Goal: Task Accomplishment & Management: Manage account settings

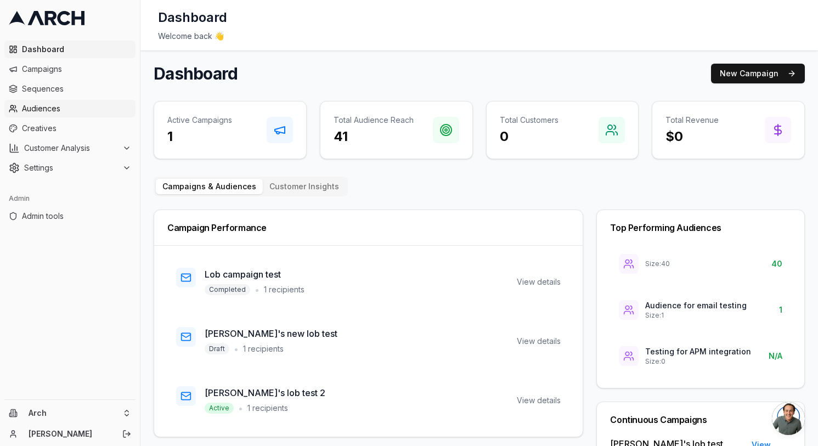
click at [71, 104] on span "Audiences" at bounding box center [76, 108] width 109 height 11
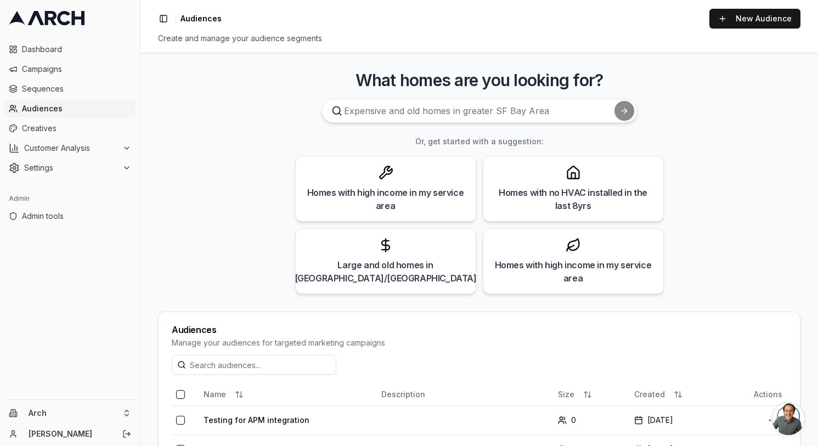
click at [71, 109] on span "Audiences" at bounding box center [76, 108] width 109 height 11
click at [746, 17] on link "New Audience" at bounding box center [754, 19] width 91 height 20
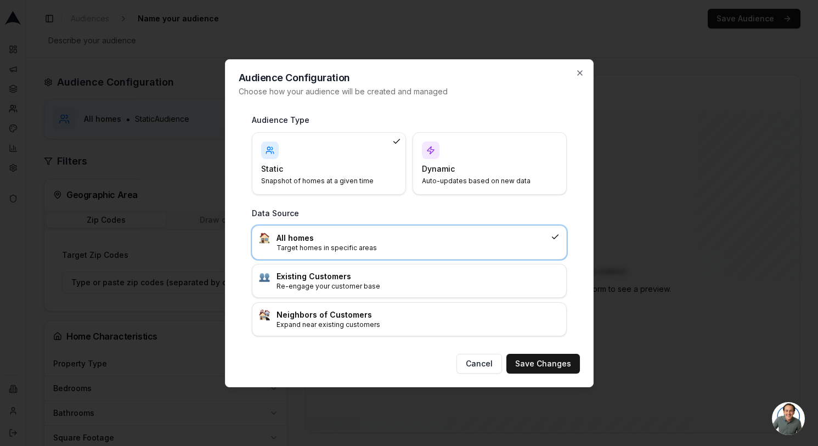
click at [458, 152] on div "Dynamic Auto-updates based on new data" at bounding box center [489, 163] width 135 height 44
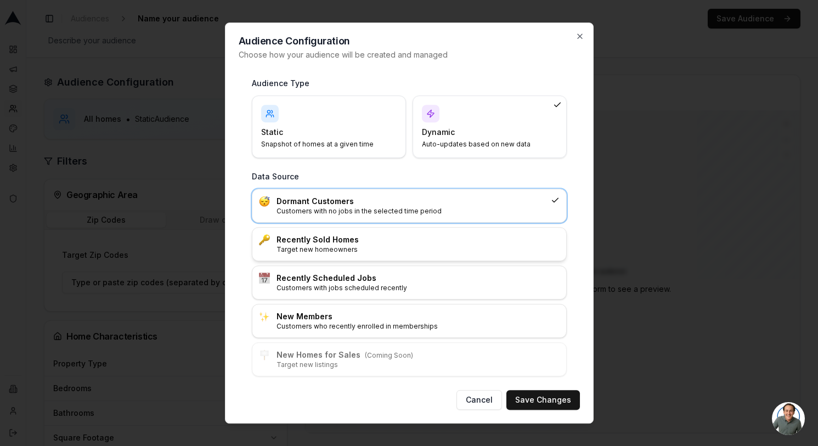
click at [438, 240] on h3 "Recently Sold Homes" at bounding box center [417, 239] width 283 height 11
click at [520, 397] on button "Save Changes" at bounding box center [542, 400] width 73 height 20
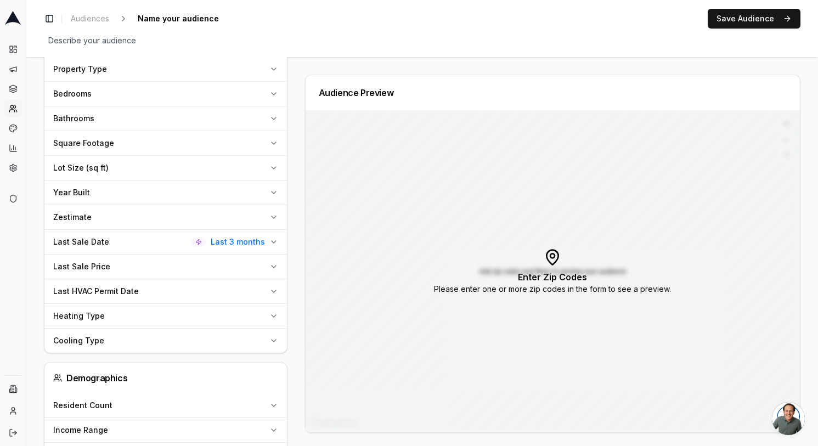
scroll to position [316, 0]
click at [170, 245] on div "Last Sale Date Last 3 months" at bounding box center [159, 240] width 212 height 11
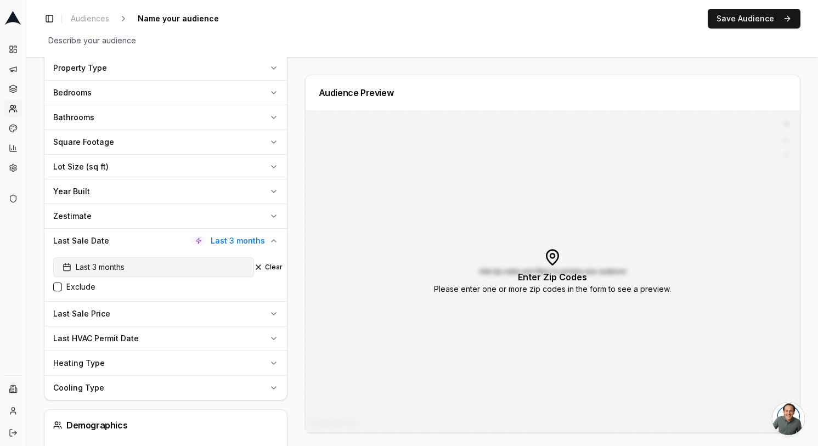
click at [161, 273] on button "Last 3 months" at bounding box center [153, 267] width 201 height 20
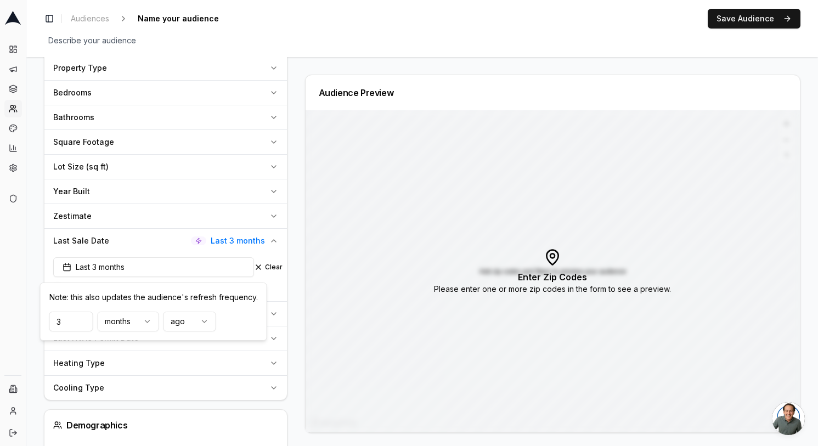
click at [160, 244] on div "Last Sale Date Last 3 months" at bounding box center [159, 240] width 212 height 11
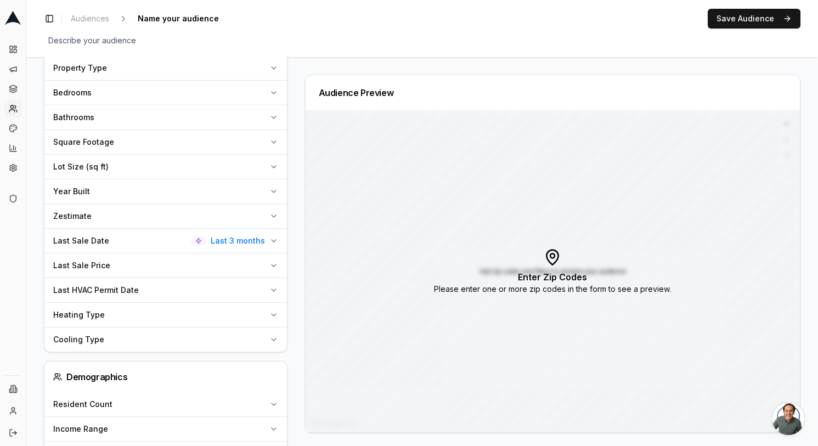
click at [159, 197] on div "Year Built" at bounding box center [159, 191] width 212 height 11
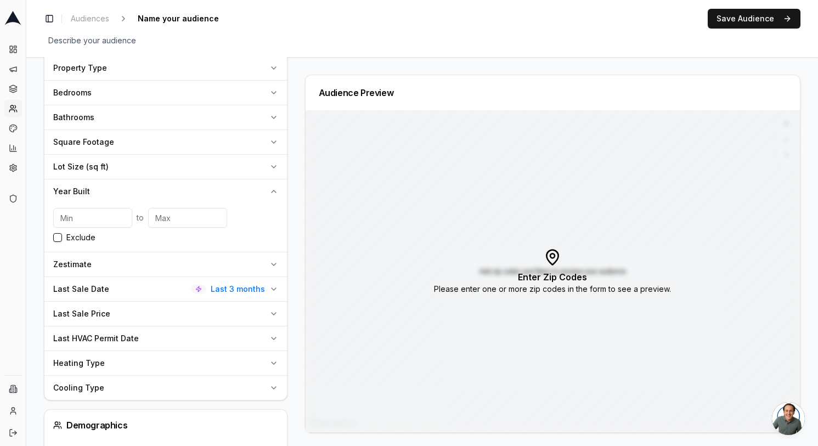
click at [92, 223] on input "number" at bounding box center [92, 218] width 79 height 20
type input "1"
type input "2015"
click at [171, 221] on input "number" at bounding box center [187, 218] width 79 height 20
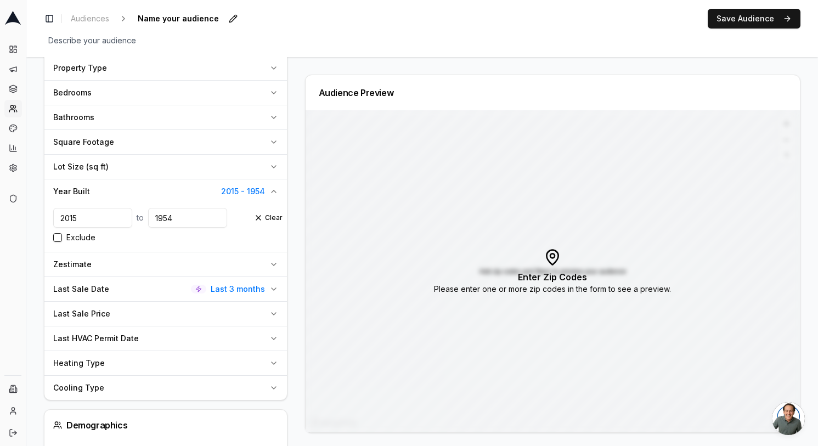
type input "1954"
click at [200, 18] on span "Name your audience" at bounding box center [178, 18] width 90 height 15
type input "[PERSON_NAME]'s staging test"
click at [730, 22] on button "Save Audience" at bounding box center [753, 19] width 93 height 20
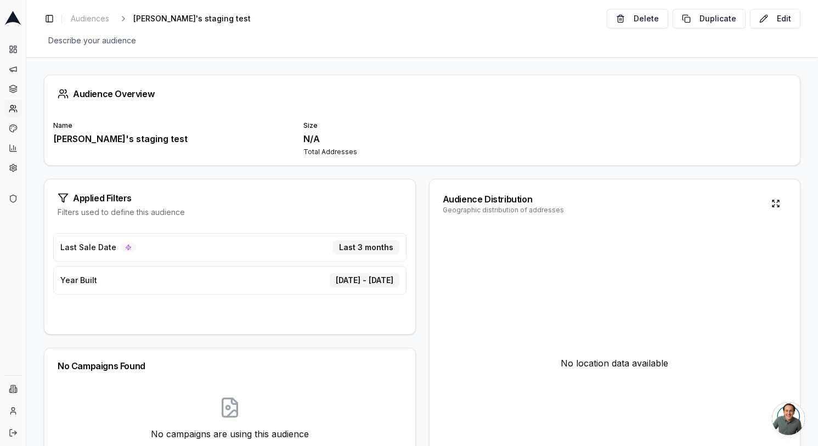
click at [230, 274] on div "Year Built [DATE] - [DATE]" at bounding box center [229, 280] width 353 height 29
click at [772, 22] on button "Edit" at bounding box center [775, 19] width 50 height 20
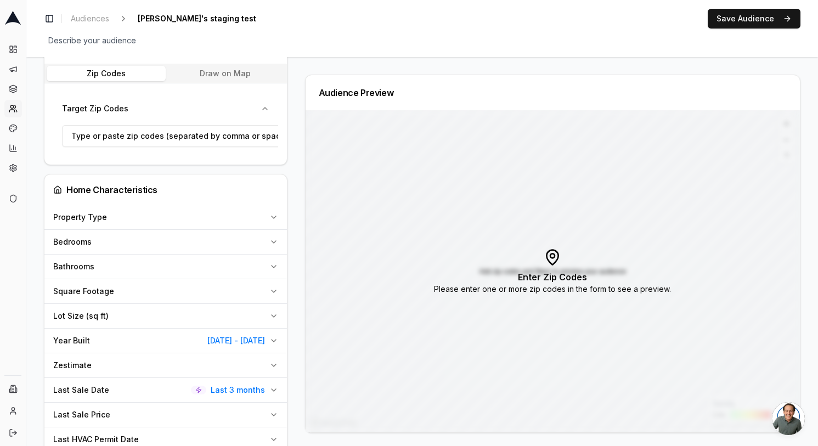
scroll to position [210, 0]
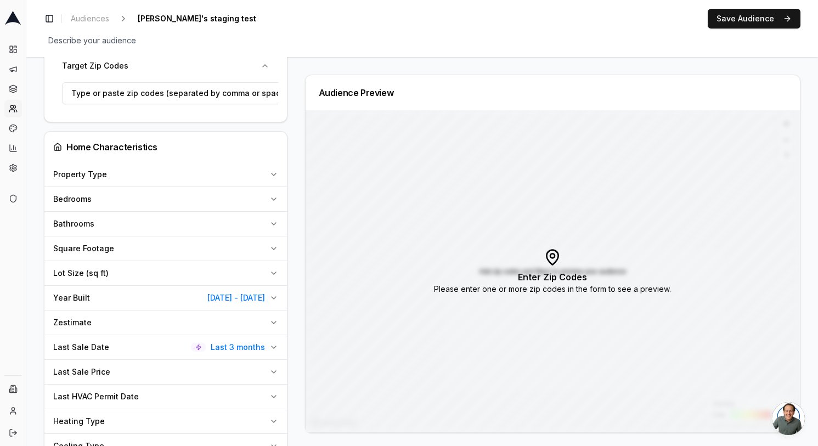
click at [145, 309] on button "Year Built [DATE] - [DATE]" at bounding box center [165, 298] width 242 height 24
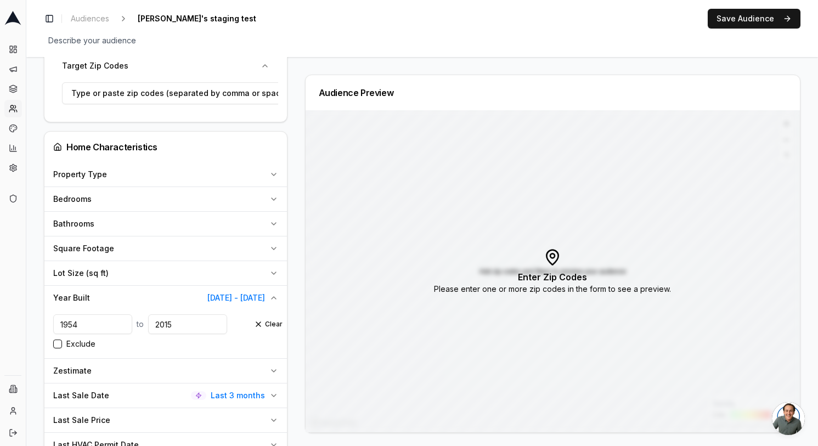
drag, startPoint x: 98, startPoint y: 328, endPoint x: 40, endPoint y: 328, distance: 58.1
click at [40, 328] on div "Audience Configuration Recently Sold Homes • Dynamic Audience Updates every 9 d…" at bounding box center [421, 365] width 791 height 1037
type input "2015"
click at [171, 332] on input "2015" at bounding box center [187, 324] width 79 height 20
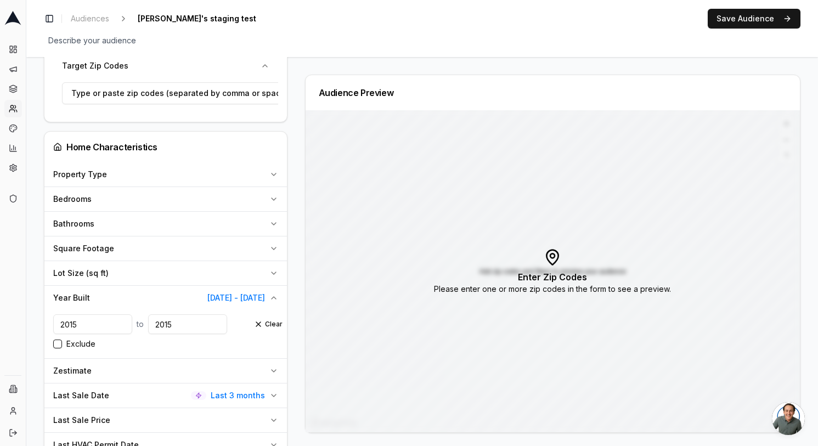
click at [171, 332] on input "2015" at bounding box center [187, 324] width 79 height 20
type input "1954"
click at [762, 21] on button "Save Audience" at bounding box center [753, 19] width 93 height 20
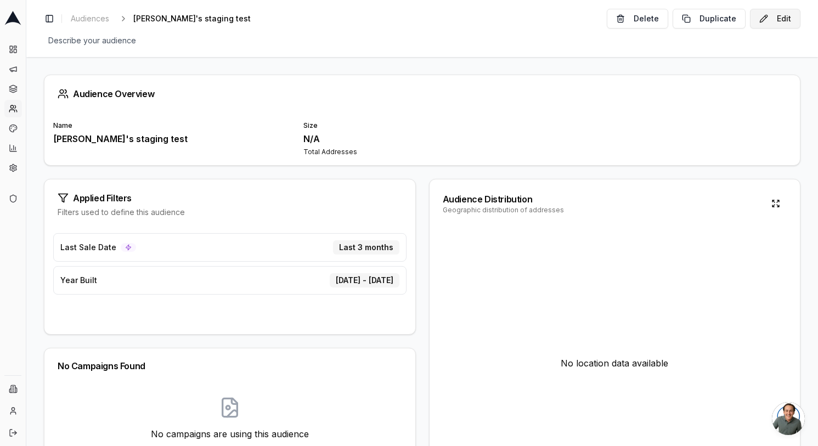
click at [764, 19] on button "Edit" at bounding box center [775, 19] width 50 height 20
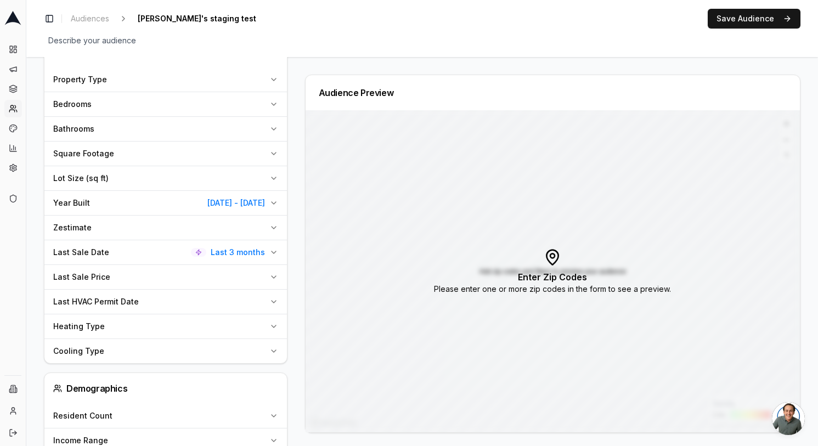
scroll to position [319, 0]
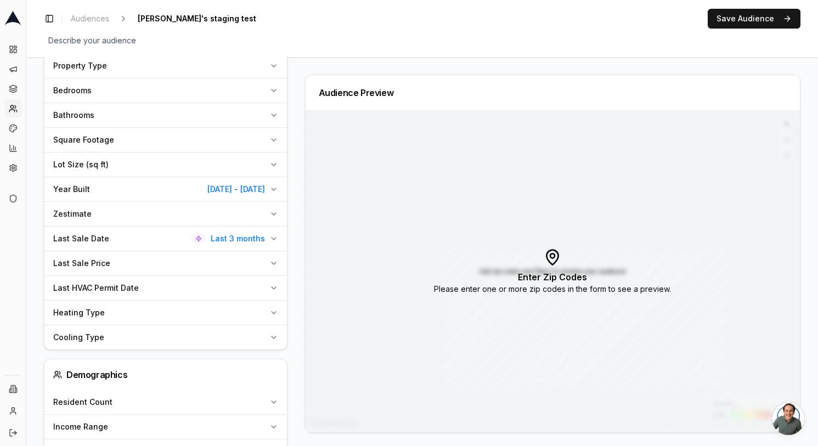
click at [167, 240] on div "Last Sale Date Last 3 months" at bounding box center [159, 238] width 212 height 11
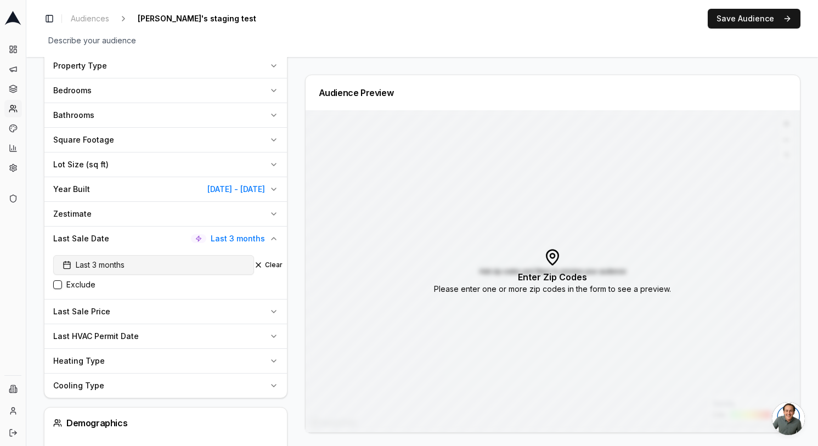
click at [154, 268] on button "Last 3 months" at bounding box center [153, 265] width 201 height 20
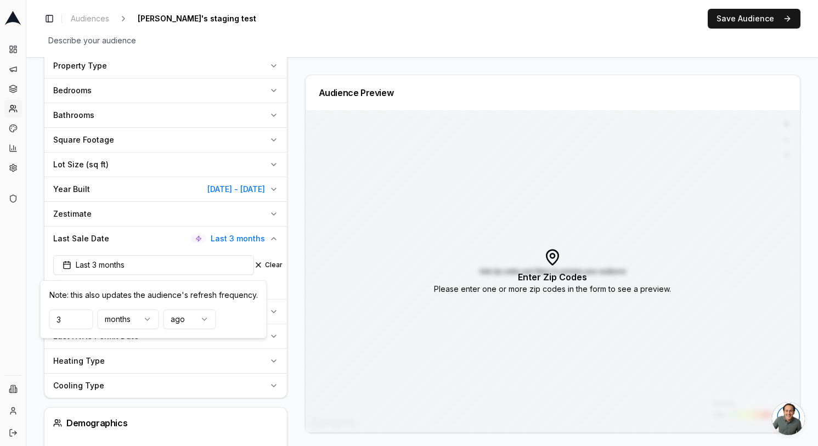
click at [134, 242] on div "Last Sale Date Last 3 months" at bounding box center [159, 238] width 212 height 11
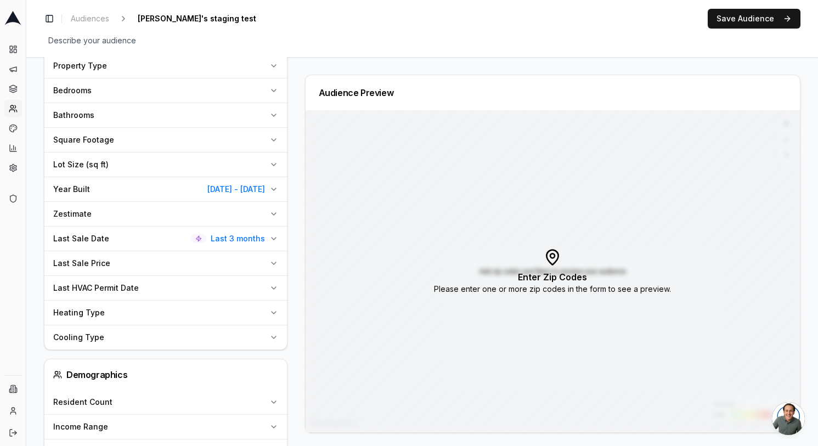
click at [144, 219] on div "Zestimate" at bounding box center [159, 213] width 212 height 11
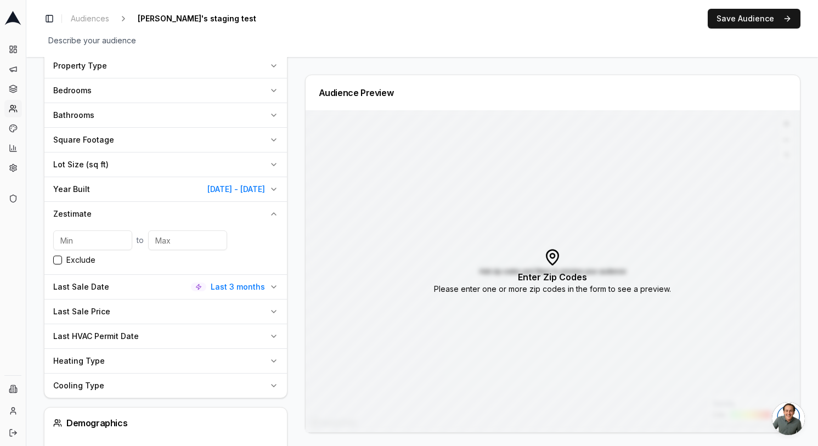
click at [139, 212] on div "Zestimate" at bounding box center [159, 213] width 212 height 11
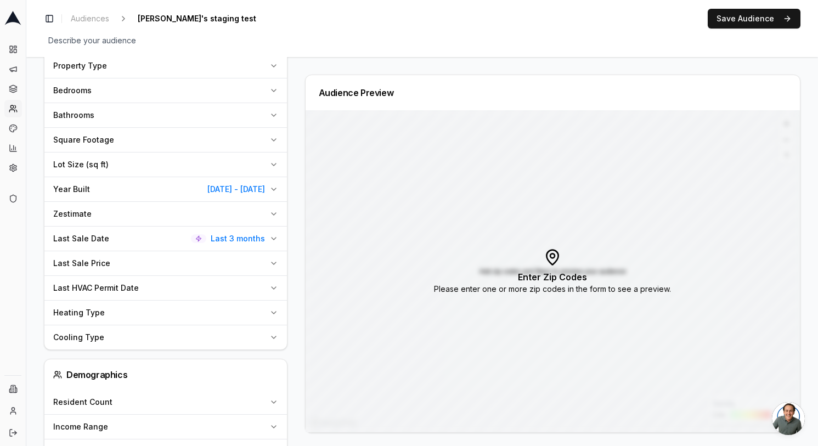
click at [139, 265] on div "Last Sale Price" at bounding box center [159, 263] width 212 height 11
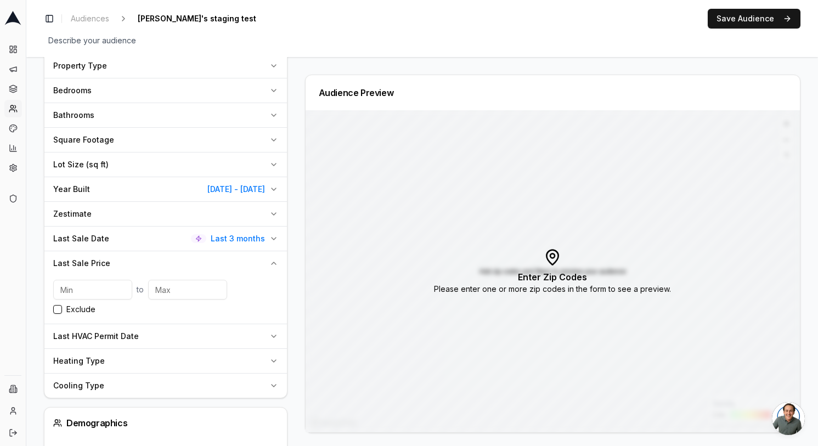
click at [105, 292] on input "number" at bounding box center [92, 290] width 79 height 20
type input "25"
click at [190, 290] on input "number" at bounding box center [187, 290] width 79 height 20
type input "10"
click at [747, 15] on button "Save Audience" at bounding box center [753, 19] width 93 height 20
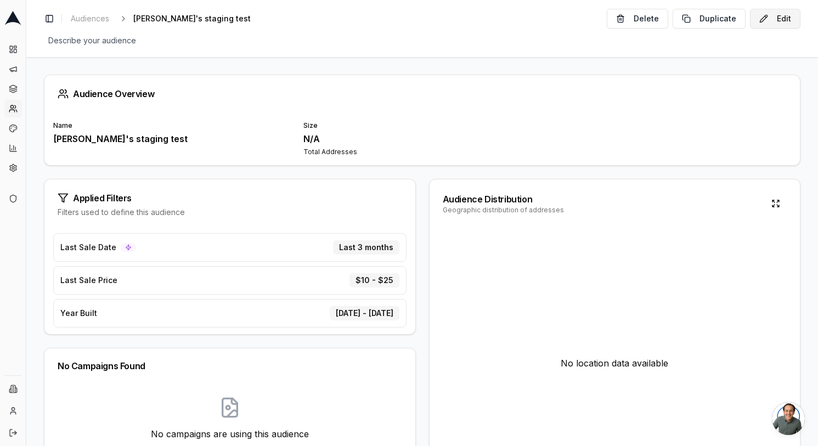
click at [764, 25] on button "Edit" at bounding box center [775, 19] width 50 height 20
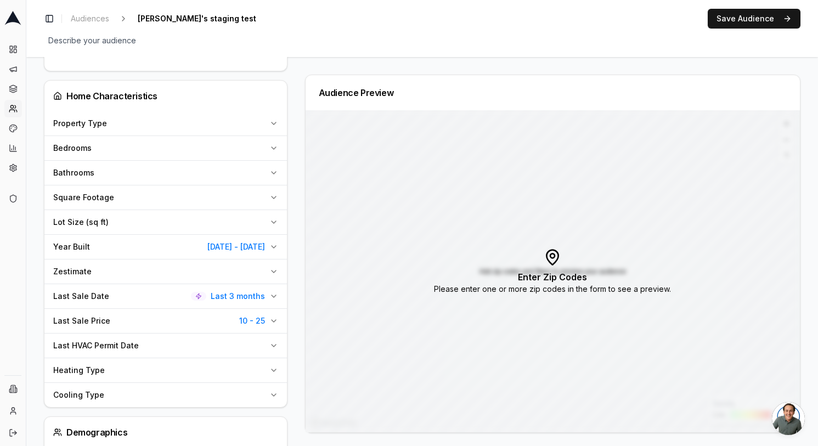
scroll to position [262, 0]
click at [267, 269] on button "Zestimate" at bounding box center [165, 271] width 242 height 24
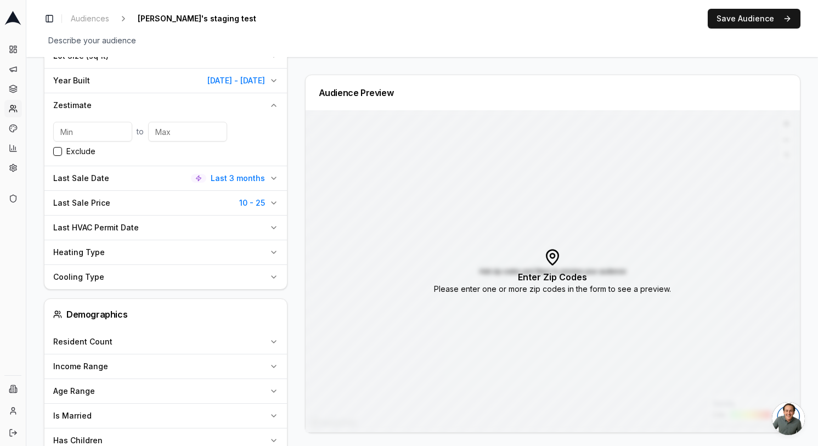
scroll to position [429, 0]
click at [272, 230] on icon "button" at bounding box center [273, 226] width 9 height 9
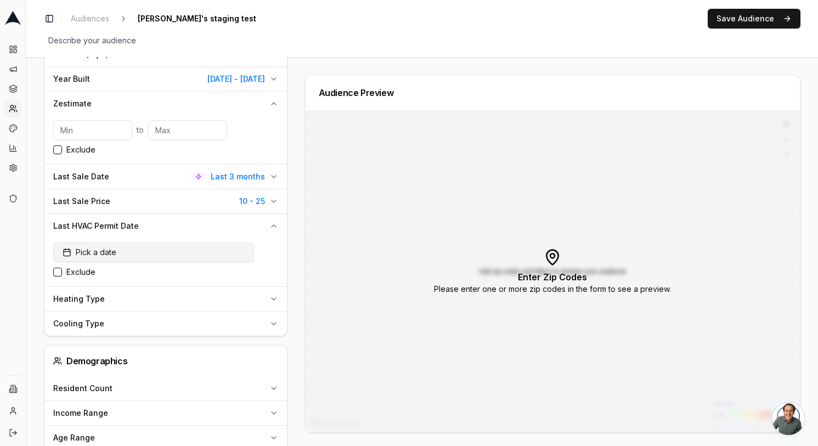
click at [118, 258] on button "Pick a date" at bounding box center [153, 252] width 201 height 20
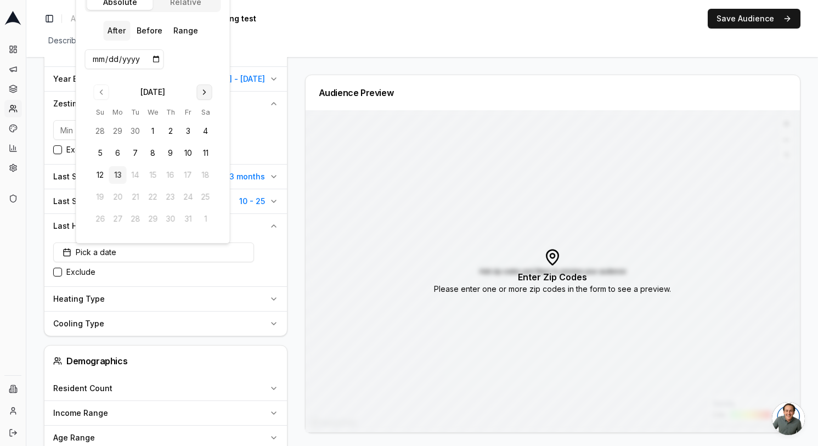
click at [204, 95] on button "Go to next month" at bounding box center [204, 91] width 15 height 15
click at [204, 106] on th "Sa" at bounding box center [206, 112] width 18 height 12
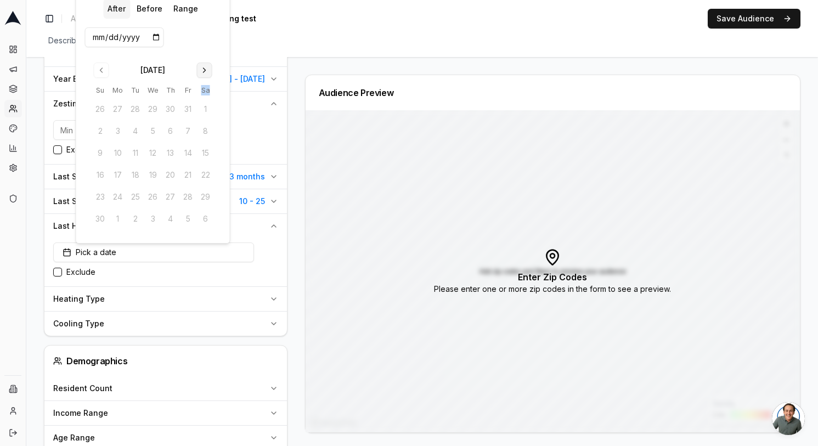
click at [204, 95] on th "Sa" at bounding box center [206, 90] width 18 height 12
click at [205, 71] on button "Go to next month" at bounding box center [204, 70] width 15 height 15
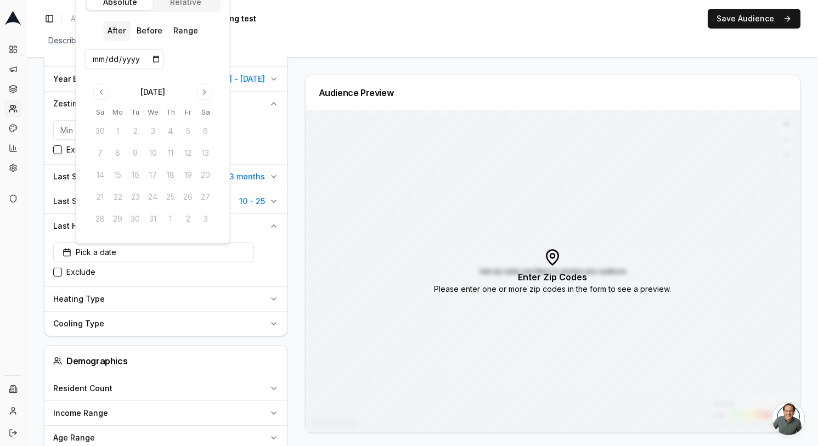
click at [157, 150] on td "10" at bounding box center [153, 153] width 18 height 18
click at [186, 25] on button "Range" at bounding box center [185, 31] width 33 height 20
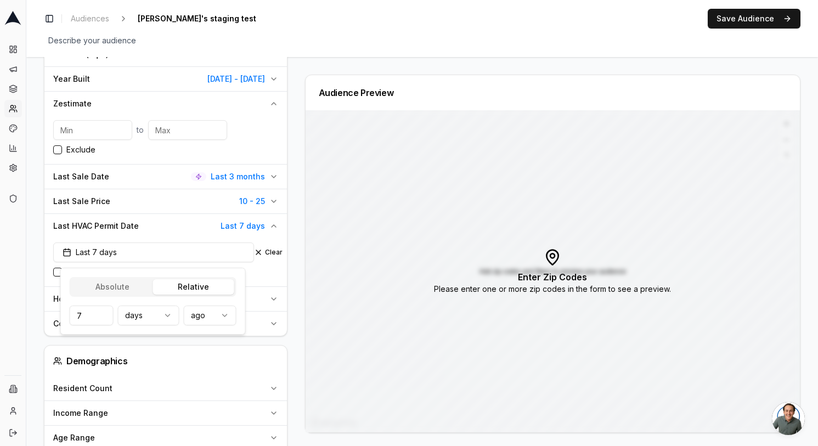
click at [228, 5] on body "Dashboard Campaigns Sequences Audiences Creatives Customer Analysis Settings Ad…" at bounding box center [409, 223] width 818 height 446
click at [123, 287] on body "Dashboard Campaigns Sequences Audiences Creatives Customer Analysis Settings Ad…" at bounding box center [409, 223] width 818 height 446
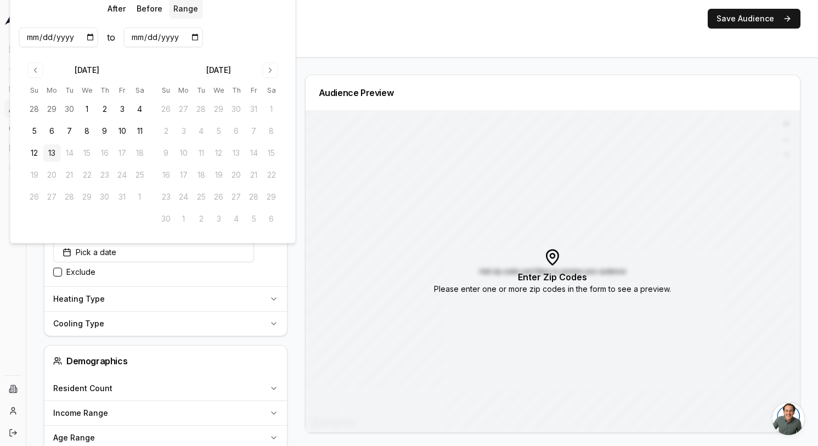
click at [188, 10] on button "Range" at bounding box center [185, 9] width 33 height 20
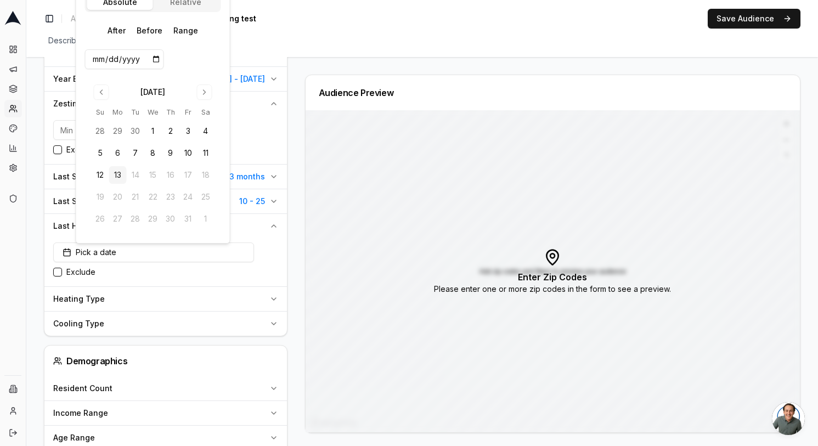
click at [202, 3] on body "Dashboard Campaigns Sequences Audiences Creatives Customer Analysis Settings Ad…" at bounding box center [409, 223] width 818 height 446
click at [118, 289] on body "Dashboard Campaigns Sequences Audiences Creatives Customer Analysis Settings Ad…" at bounding box center [409, 223] width 818 height 446
click at [183, 30] on button "Range" at bounding box center [185, 31] width 33 height 20
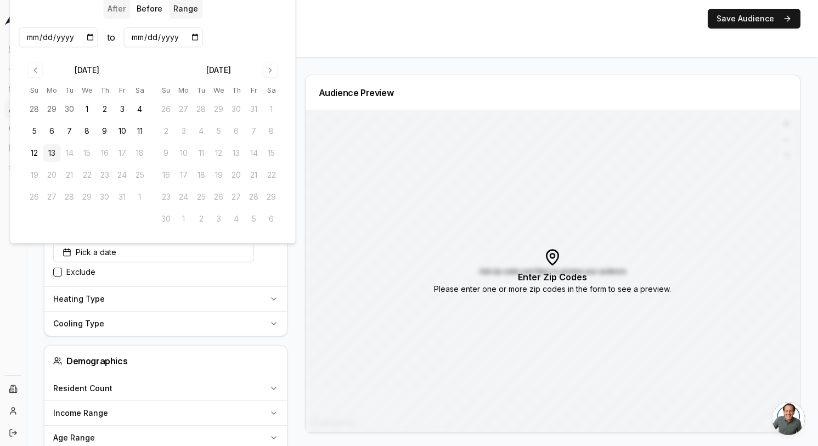
click at [116, 4] on button "After" at bounding box center [116, 9] width 27 height 20
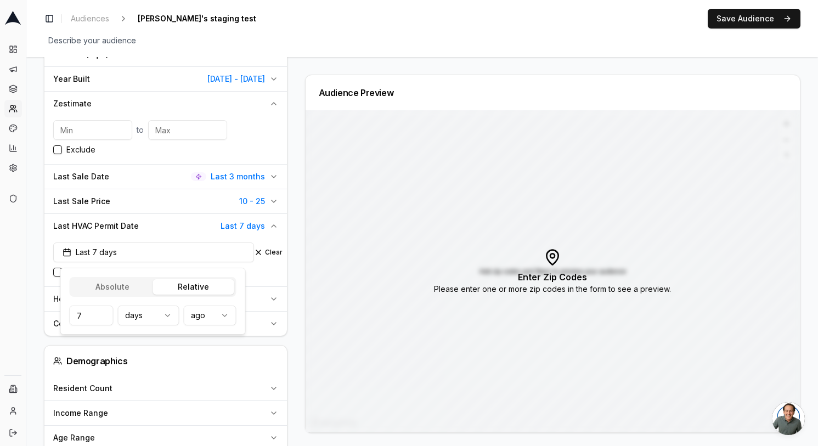
click at [192, 2] on body "Dashboard Campaigns Sequences Audiences Creatives Customer Analysis Settings Ad…" at bounding box center [409, 223] width 818 height 446
click at [156, 314] on html "Dashboard Campaigns Sequences Audiences Creatives Customer Analysis Settings Ad…" at bounding box center [409, 223] width 818 height 446
click at [208, 313] on html "Dashboard Campaigns Sequences Audiences Creatives Customer Analysis Settings Ad…" at bounding box center [409, 223] width 818 height 446
click at [739, 18] on button "Save Audience" at bounding box center [753, 19] width 93 height 20
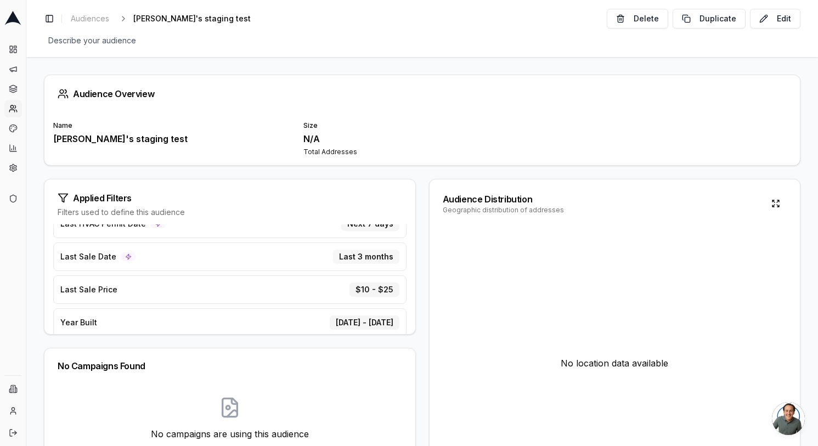
scroll to position [35, 0]
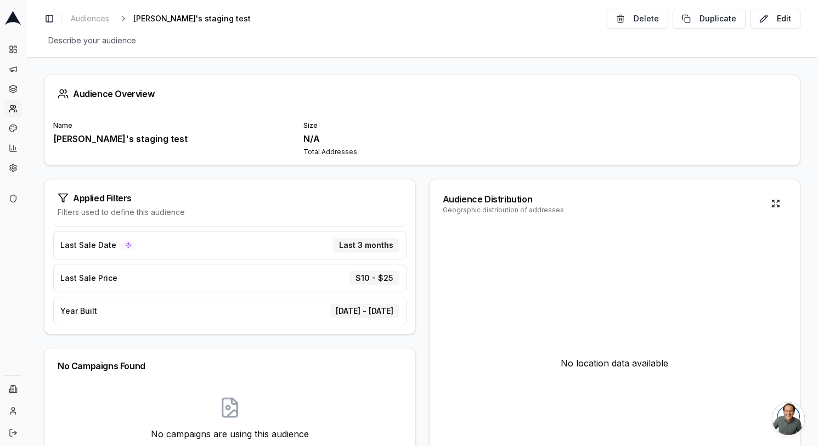
click at [219, 273] on div "Last Sale Price $10 - $25" at bounding box center [229, 278] width 353 height 29
click at [91, 276] on span "Last Sale Price" at bounding box center [88, 278] width 57 height 11
click at [95, 245] on span "Last Sale Date" at bounding box center [88, 245] width 56 height 11
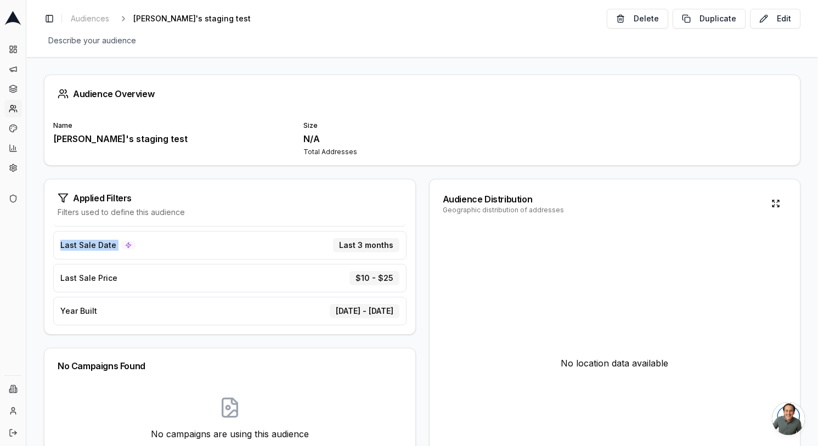
click at [80, 243] on span "Last Sale Date" at bounding box center [88, 245] width 56 height 11
click at [85, 279] on span "Last Sale Price" at bounding box center [88, 278] width 57 height 11
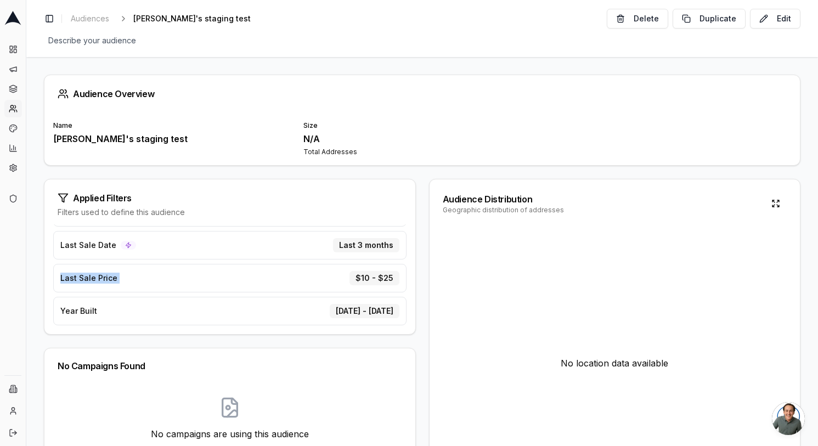
click at [85, 279] on span "Last Sale Price" at bounding box center [88, 278] width 57 height 11
click at [85, 313] on span "Year Built" at bounding box center [78, 310] width 37 height 11
click at [89, 275] on span "Last Sale Price" at bounding box center [88, 278] width 57 height 11
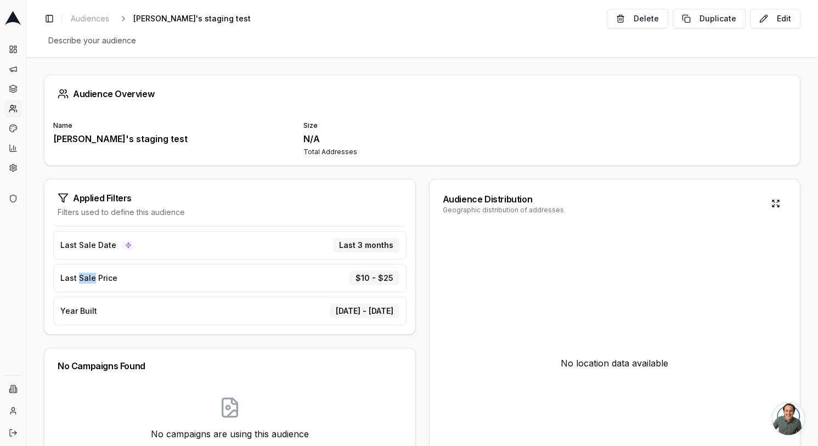
click at [89, 275] on span "Last Sale Price" at bounding box center [88, 278] width 57 height 11
click at [88, 310] on span "Year Built" at bounding box center [78, 310] width 37 height 11
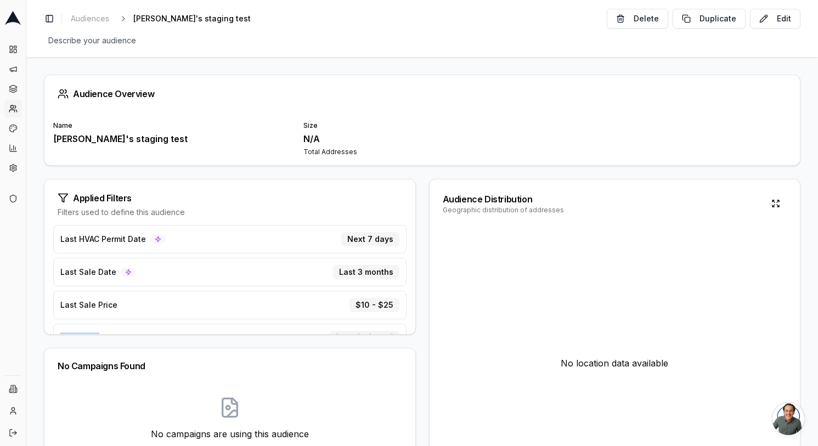
scroll to position [6, 0]
click at [92, 307] on span "Last Sale Price" at bounding box center [88, 307] width 57 height 11
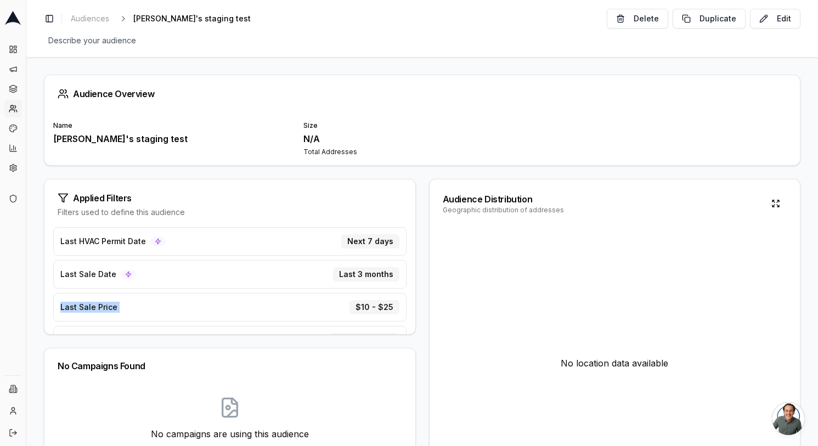
click at [92, 307] on span "Last Sale Price" at bounding box center [88, 307] width 57 height 11
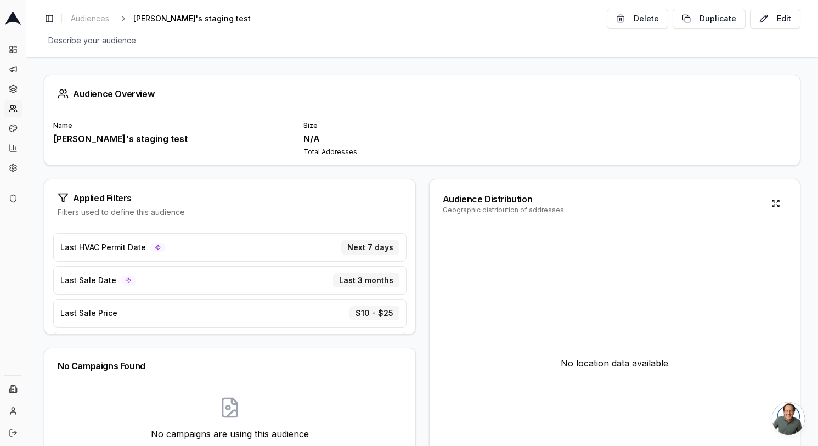
click at [98, 247] on span "Last HVAC Permit Date" at bounding box center [103, 247] width 86 height 11
click at [777, 12] on button "Edit" at bounding box center [775, 19] width 50 height 20
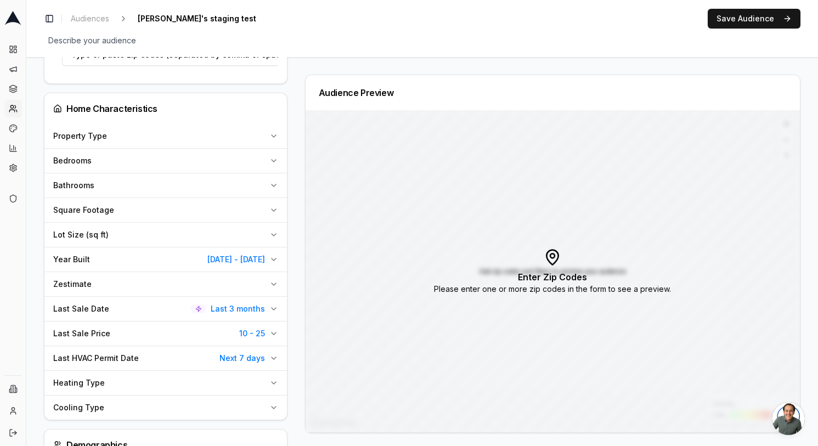
scroll to position [252, 0]
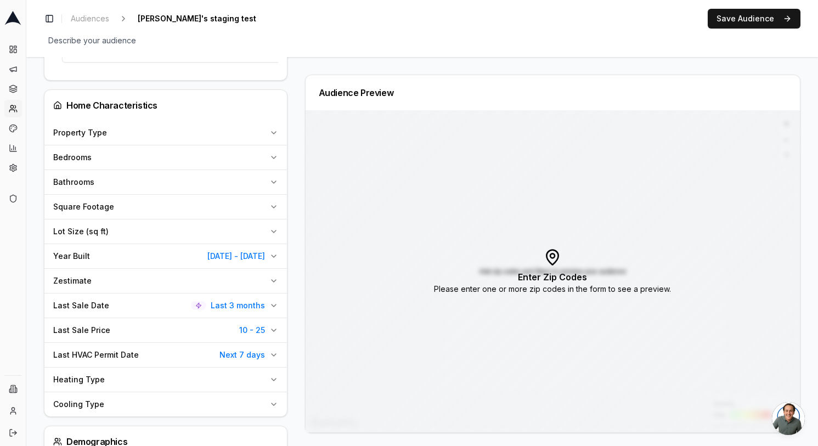
click at [269, 132] on icon "button" at bounding box center [273, 132] width 9 height 9
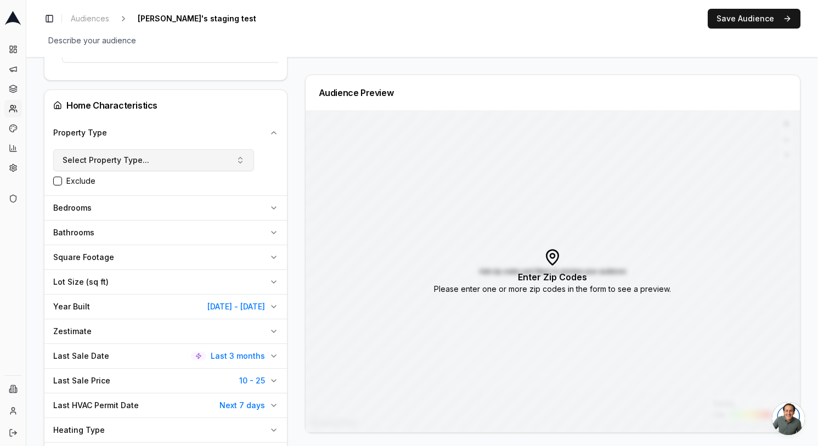
click at [175, 166] on button "Select Property Type..." at bounding box center [153, 160] width 201 height 22
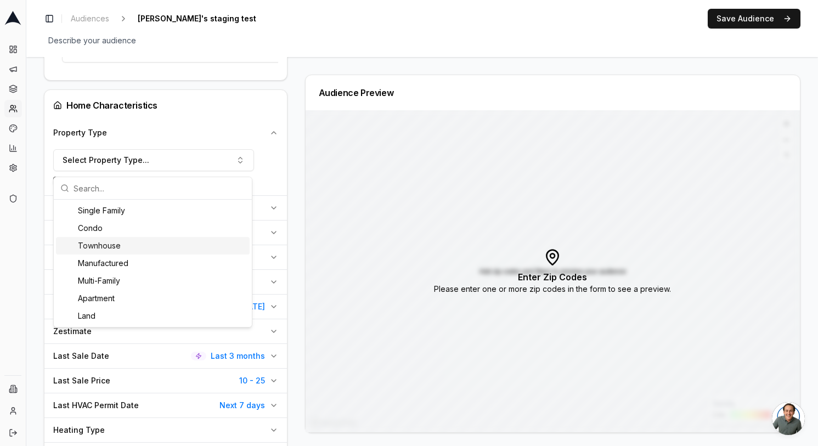
click at [287, 182] on div "Audience Configuration Recently Sold Homes • Dynamic Audience Updates every 1 d…" at bounding box center [170, 325] width 252 height 1005
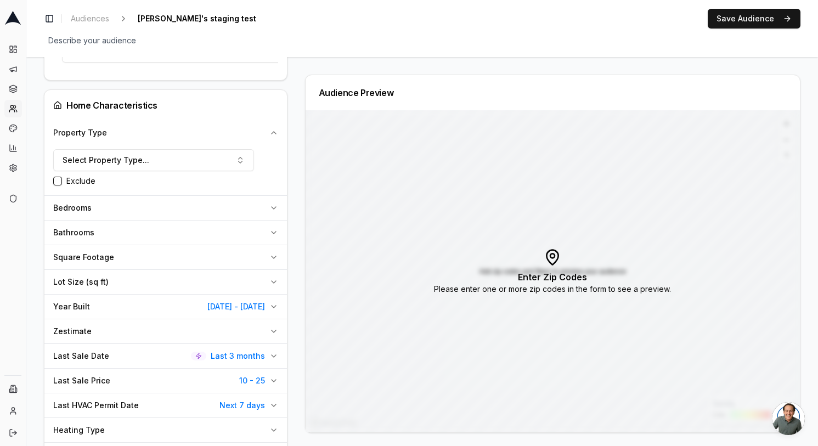
click at [269, 212] on icon "button" at bounding box center [273, 207] width 9 height 9
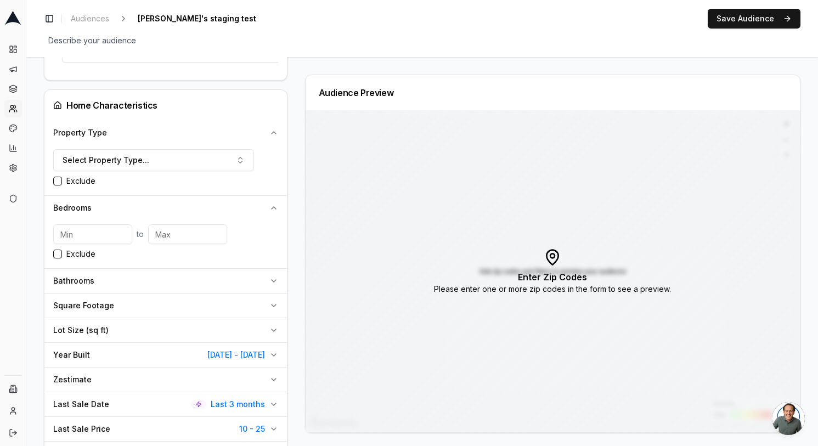
click at [94, 242] on input "number" at bounding box center [92, 234] width 79 height 20
type input "10"
type input "1"
type input "2"
click at [734, 16] on button "Save Audience" at bounding box center [753, 19] width 93 height 20
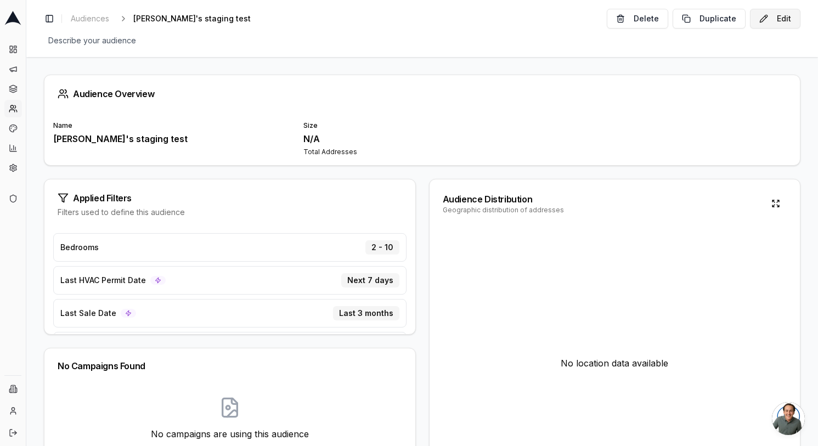
click at [763, 27] on button "Edit" at bounding box center [775, 19] width 50 height 20
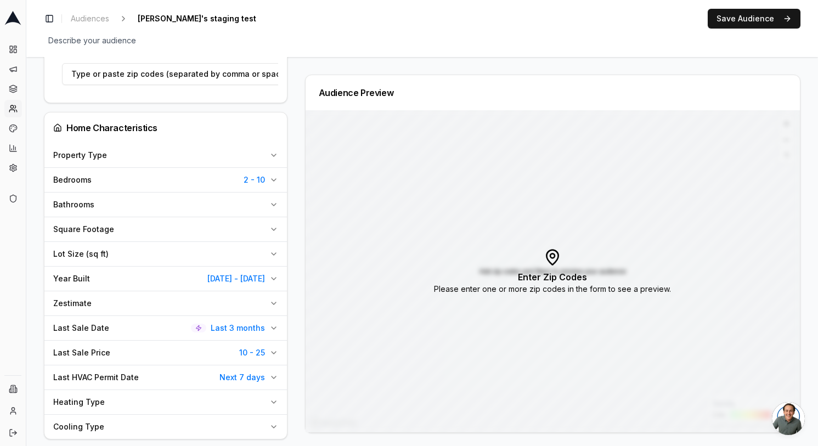
scroll to position [231, 0]
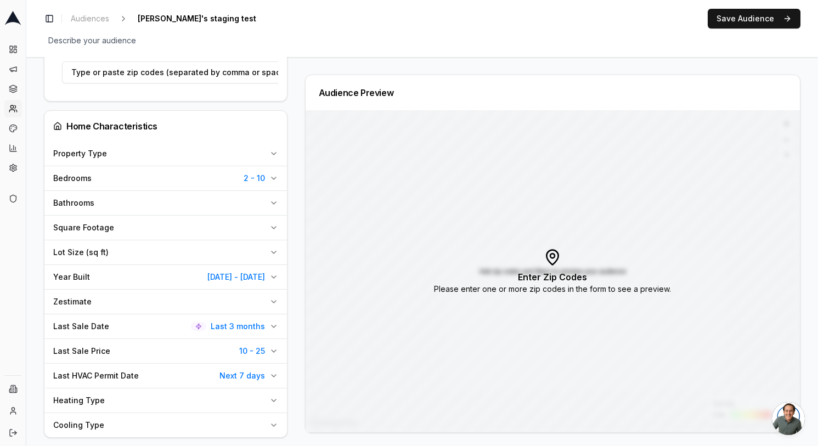
click at [271, 257] on icon "button" at bounding box center [273, 252] width 9 height 9
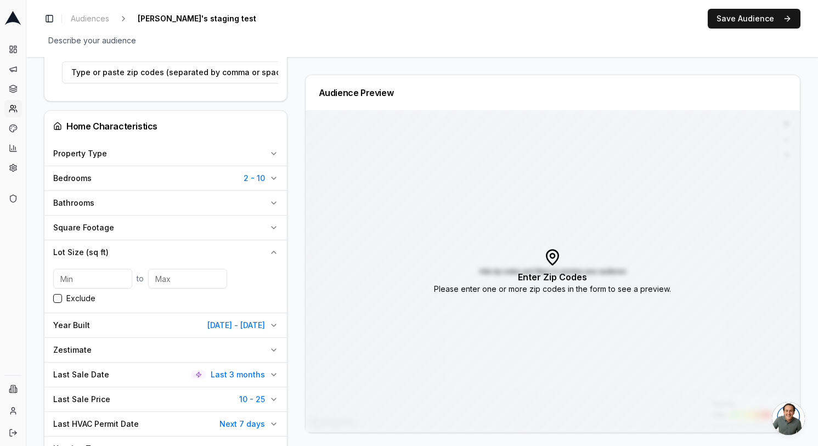
click at [271, 232] on icon "button" at bounding box center [273, 227] width 9 height 9
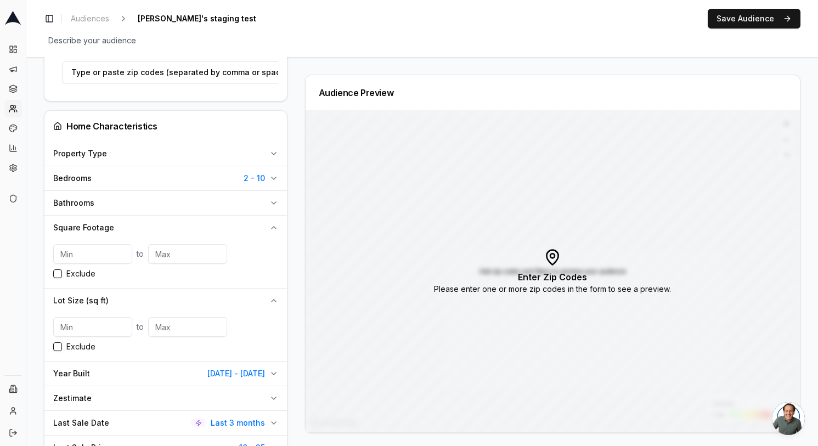
click at [273, 230] on icon "button" at bounding box center [273, 227] width 9 height 9
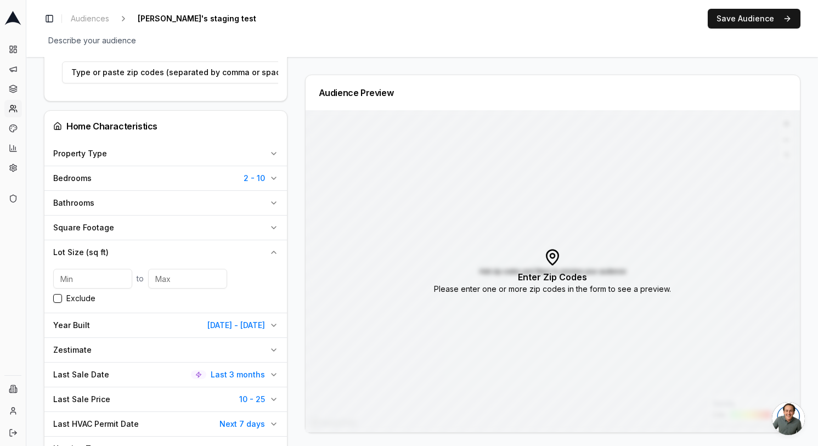
click at [273, 252] on icon "button" at bounding box center [273, 252] width 9 height 9
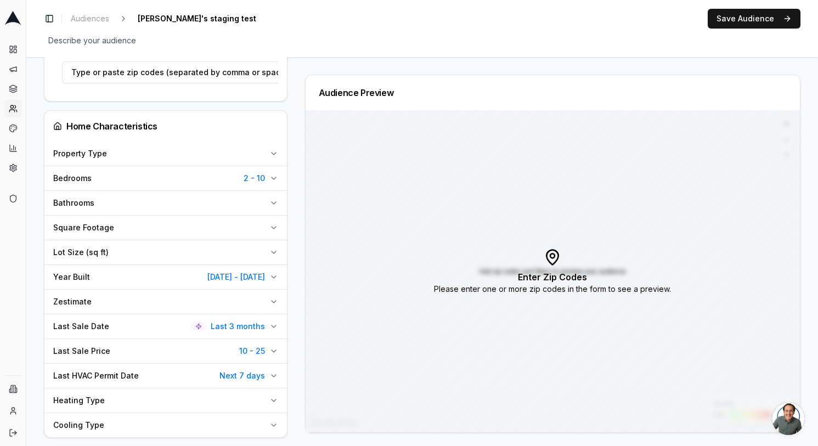
click at [276, 207] on icon "button" at bounding box center [273, 202] width 9 height 9
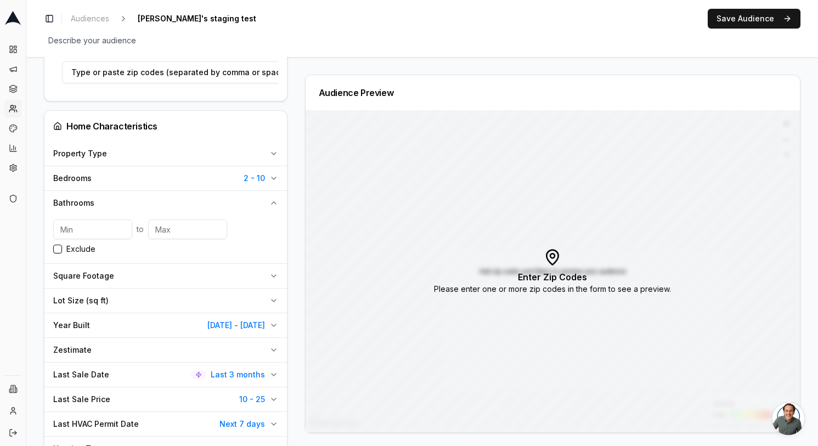
click at [276, 207] on icon "button" at bounding box center [273, 202] width 9 height 9
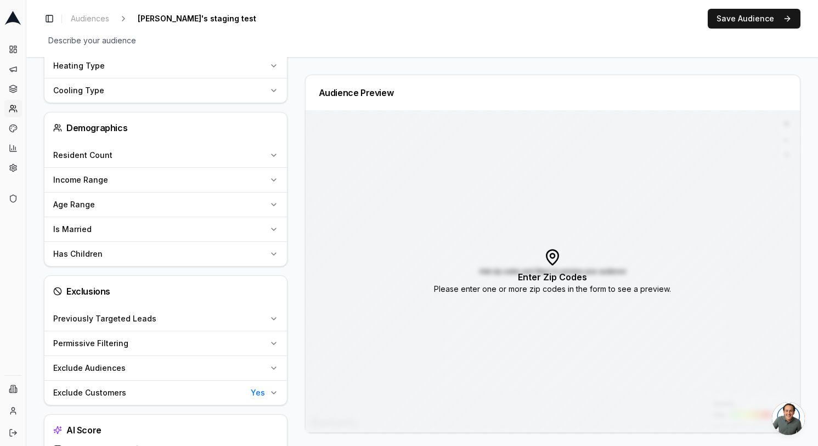
scroll to position [560, 0]
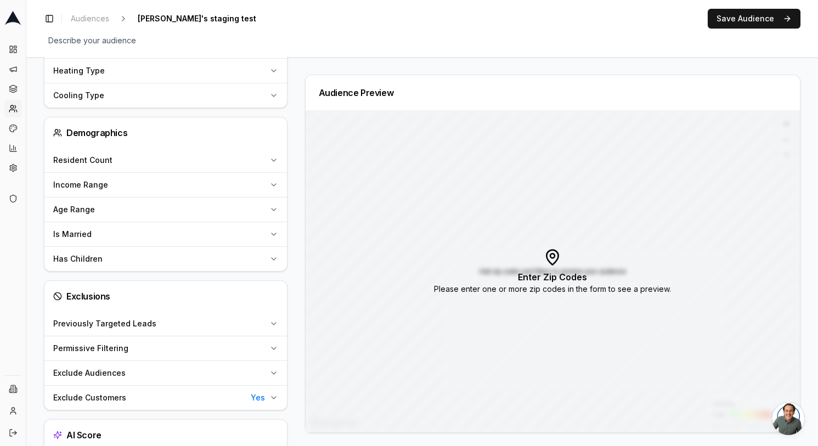
click at [271, 65] on button "Heating Type" at bounding box center [165, 71] width 242 height 24
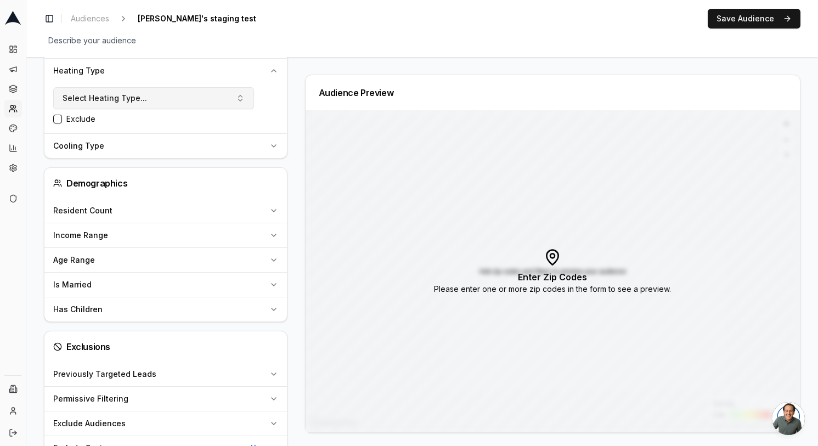
click at [200, 98] on button "Select Heating Type..." at bounding box center [153, 98] width 201 height 22
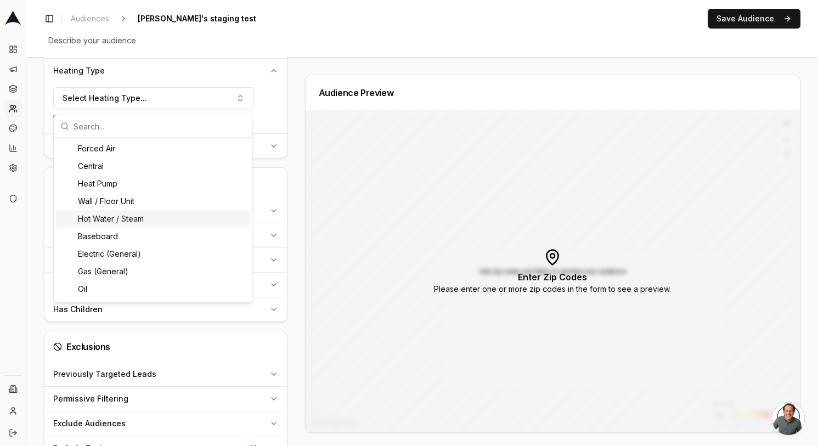
click at [290, 105] on div "Audience Configuration Recently Sold Homes • Dynamic Audience Updates every 1 d…" at bounding box center [170, 16] width 252 height 1005
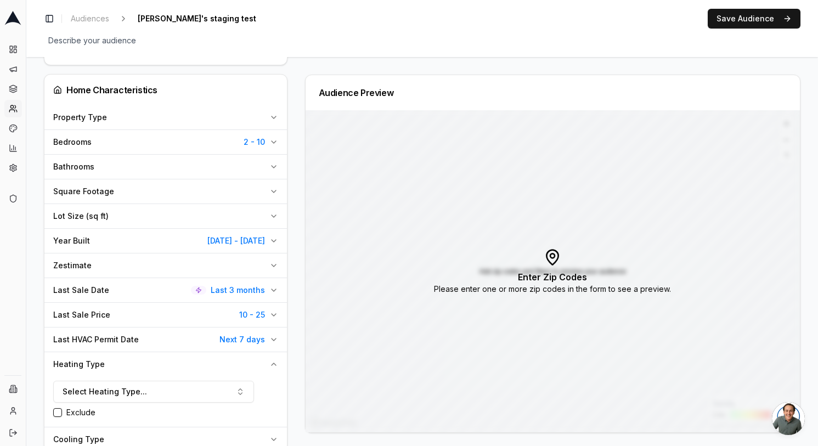
scroll to position [281, 0]
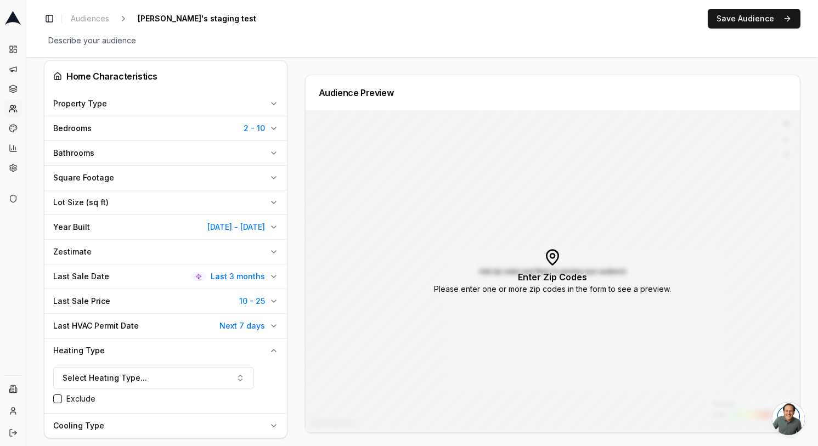
click at [179, 249] on div "Zestimate" at bounding box center [159, 251] width 212 height 11
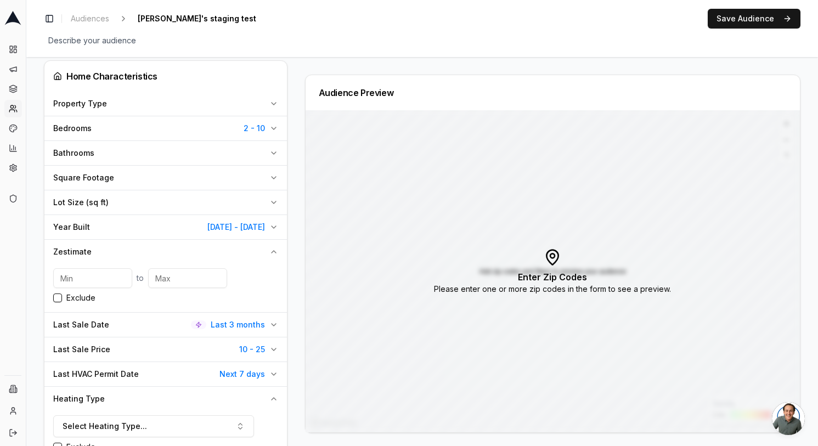
click at [92, 285] on input "number" at bounding box center [92, 278] width 79 height 20
type input "15"
click at [166, 287] on input "number" at bounding box center [187, 278] width 79 height 20
type input "2"
click at [752, 20] on button "Save Audience" at bounding box center [753, 19] width 93 height 20
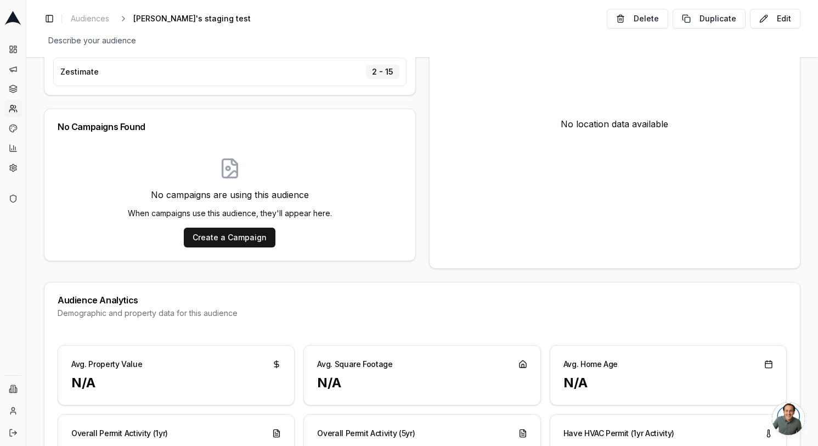
scroll to position [344, 0]
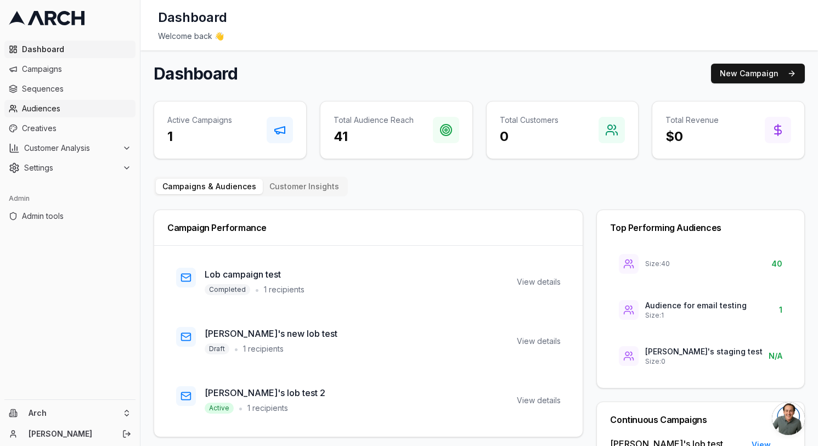
click at [84, 104] on span "Audiences" at bounding box center [76, 108] width 109 height 11
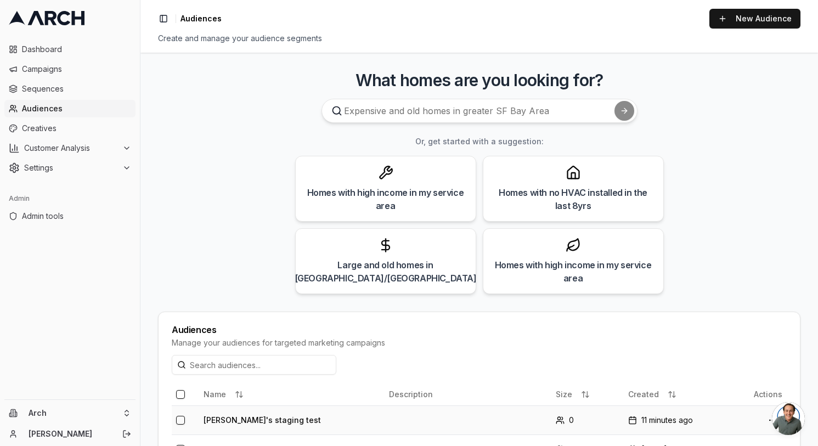
click at [240, 424] on td "[PERSON_NAME]'s staging test" at bounding box center [291, 419] width 185 height 29
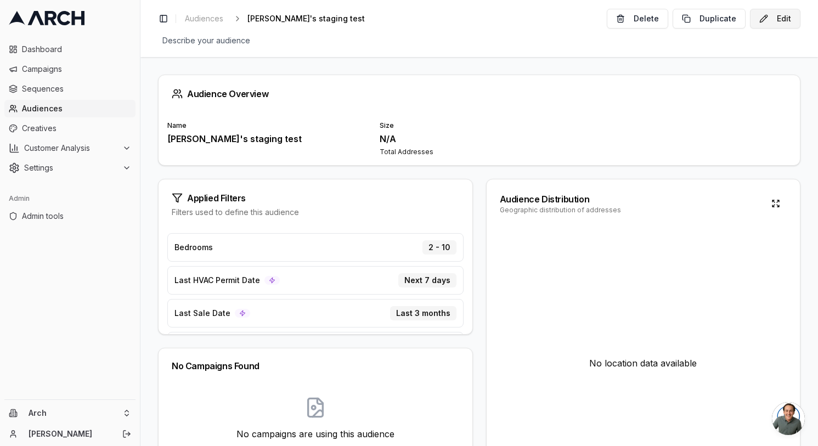
click at [786, 21] on button "Edit" at bounding box center [775, 19] width 50 height 20
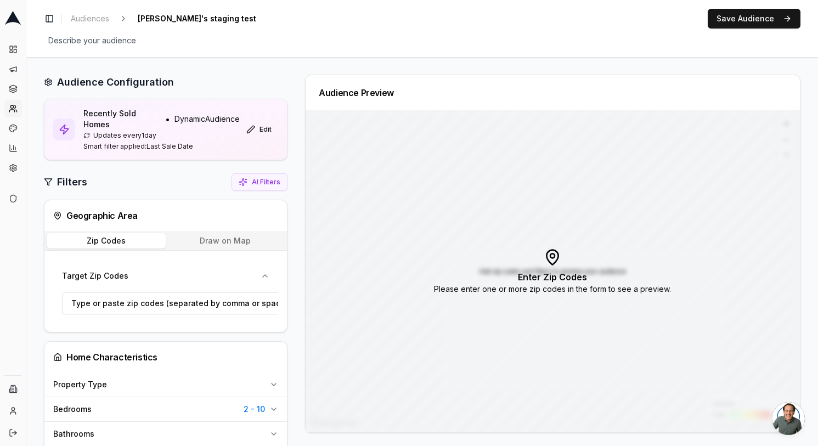
scroll to position [151, 0]
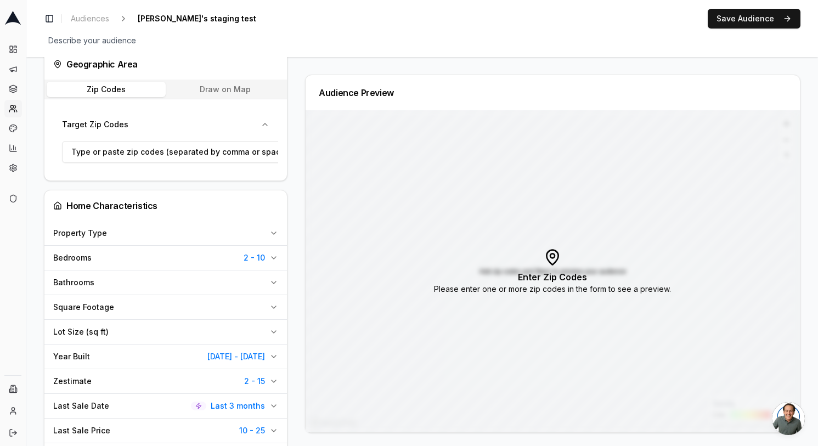
click at [218, 259] on div "Bedrooms 2 - 10" at bounding box center [159, 257] width 212 height 11
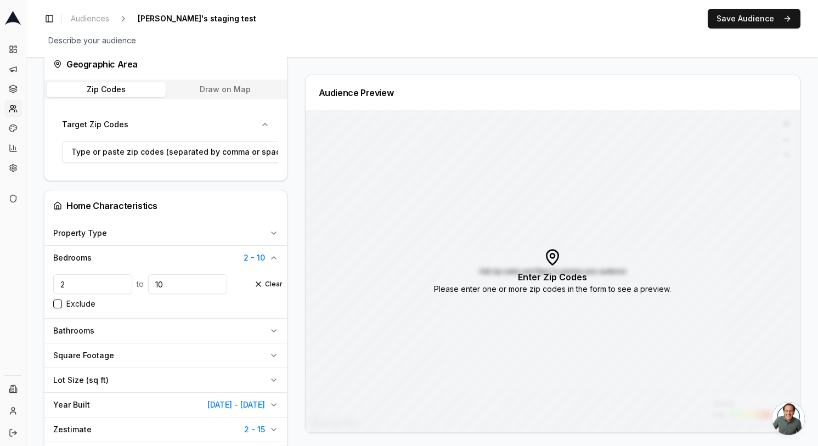
drag, startPoint x: 84, startPoint y: 285, endPoint x: 33, endPoint y: 285, distance: 51.0
click at [35, 285] on div "Audience Configuration Recently Sold Homes • Dynamic Audience Updates every 1 d…" at bounding box center [421, 424] width 791 height 1037
type input "10"
click at [168, 289] on input "10" at bounding box center [187, 284] width 79 height 20
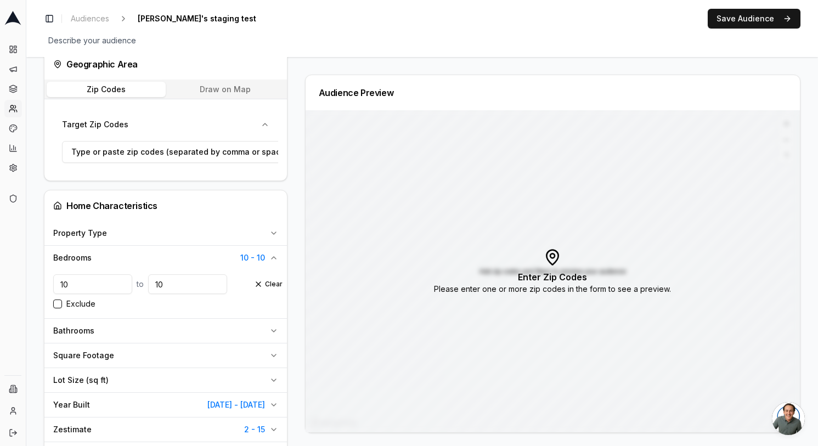
type input "1"
type input "2"
click at [726, 16] on button "Save Audience" at bounding box center [753, 19] width 93 height 20
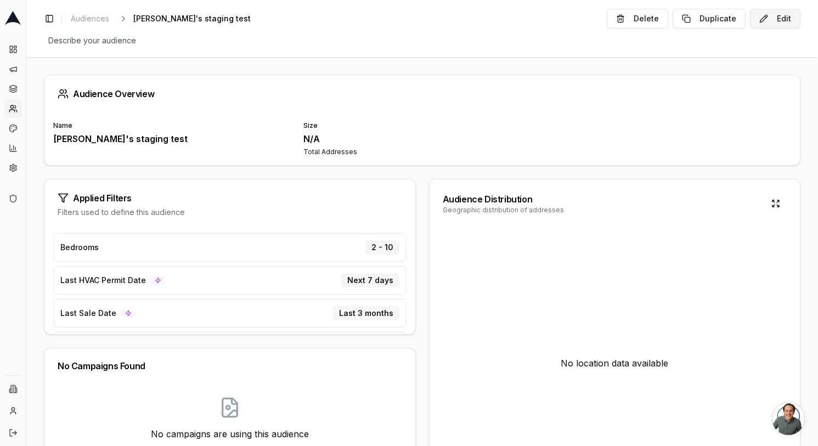
click at [773, 22] on button "Edit" at bounding box center [775, 19] width 50 height 20
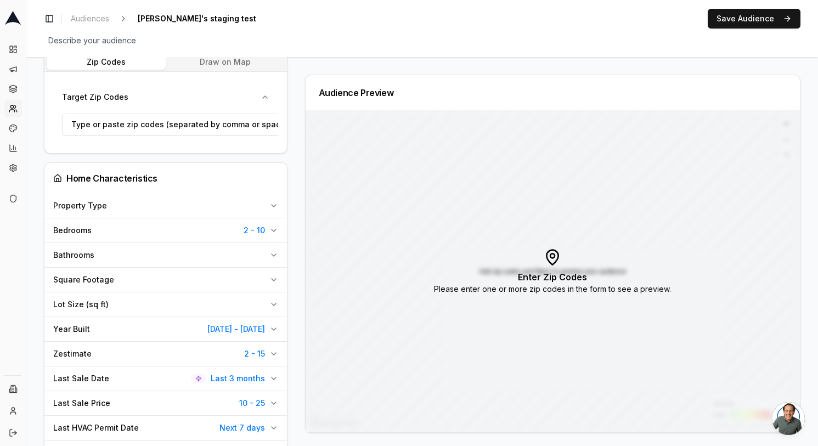
scroll to position [180, 0]
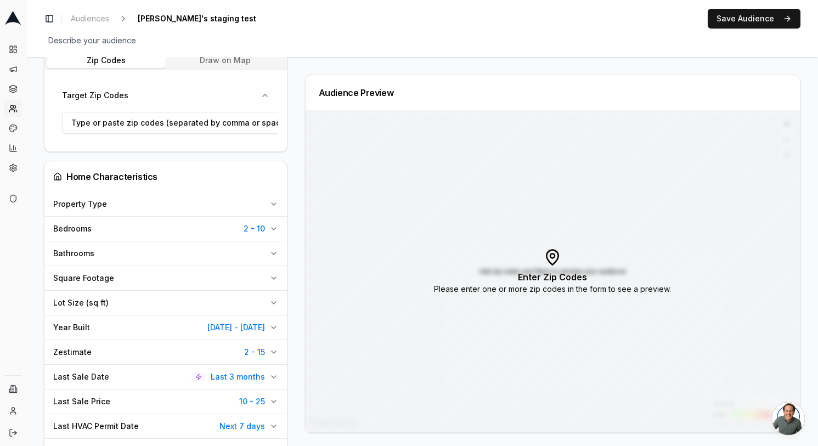
click at [252, 232] on span "2 - 10" at bounding box center [253, 228] width 21 height 11
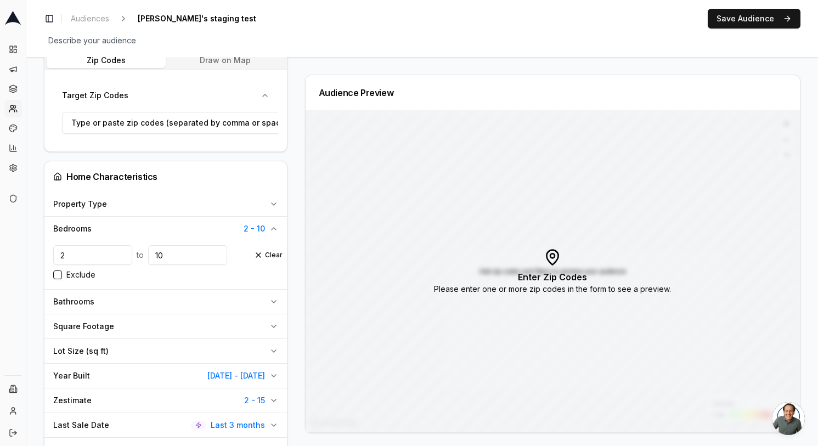
drag, startPoint x: 80, startPoint y: 260, endPoint x: 16, endPoint y: 249, distance: 65.1
click at [16, 249] on div "Dashboard Campaigns Sequences Audiences Creatives Customer Analysis Settings Ad…" at bounding box center [409, 223] width 818 height 446
type input "10"
drag, startPoint x: 161, startPoint y: 258, endPoint x: 123, endPoint y: 258, distance: 37.8
click at [125, 258] on div "10 to 10" at bounding box center [153, 255] width 201 height 20
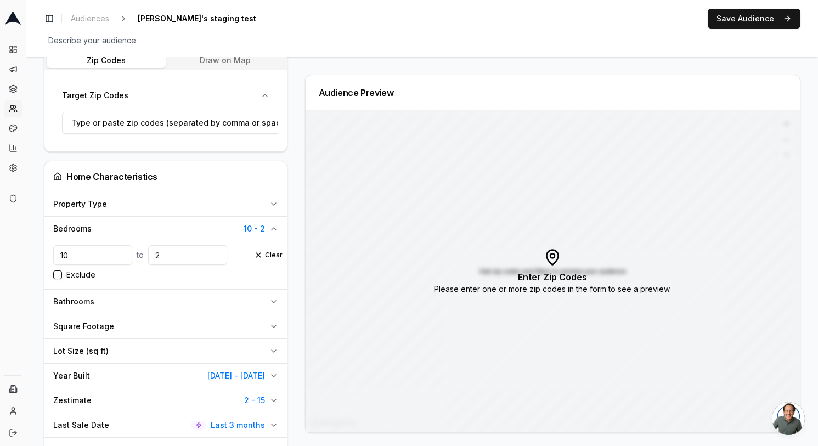
type input "2"
click at [59, 276] on button "Exclude" at bounding box center [57, 274] width 9 height 9
click at [59, 278] on button "Exclude" at bounding box center [57, 274] width 9 height 9
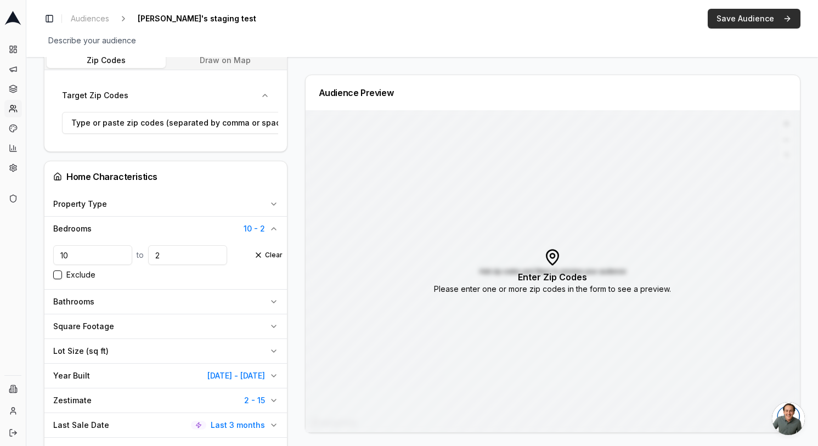
click at [751, 19] on button "Save Audience" at bounding box center [753, 19] width 93 height 20
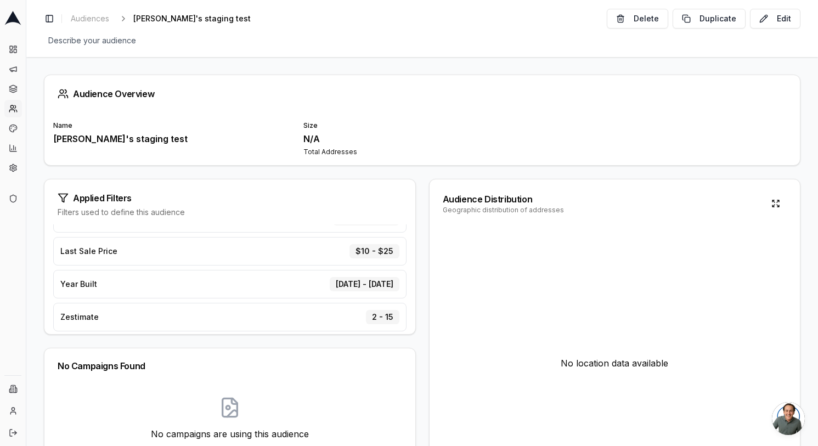
scroll to position [101, 0]
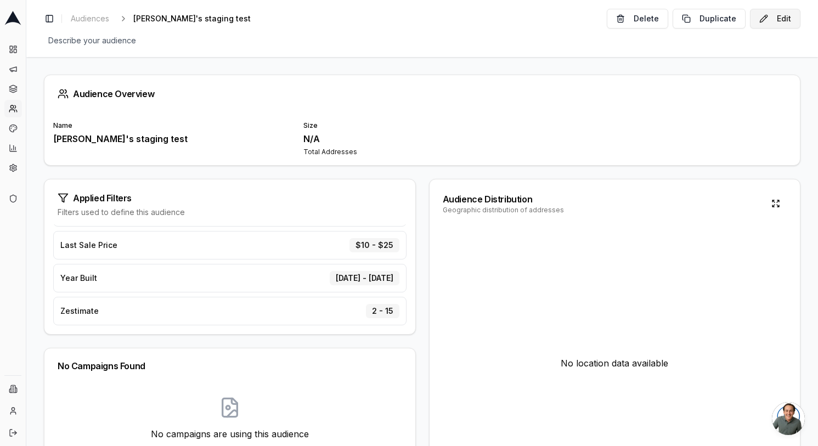
click at [784, 19] on button "Edit" at bounding box center [775, 19] width 50 height 20
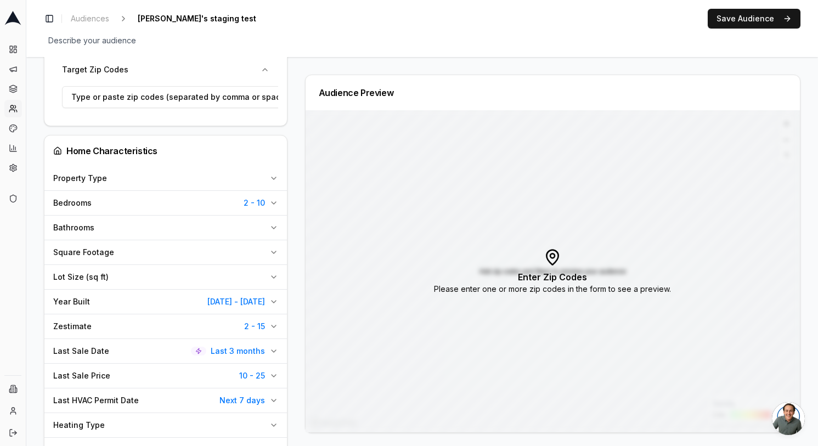
scroll to position [336, 0]
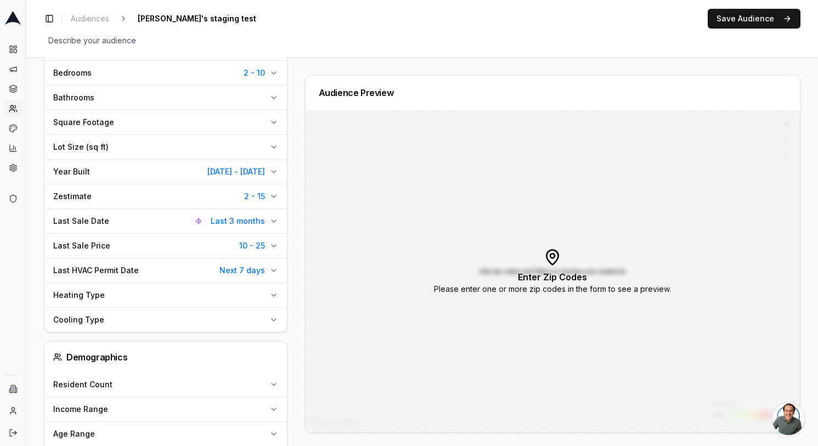
click at [197, 174] on div "Year Built [DATE] - [DATE]" at bounding box center [159, 171] width 212 height 11
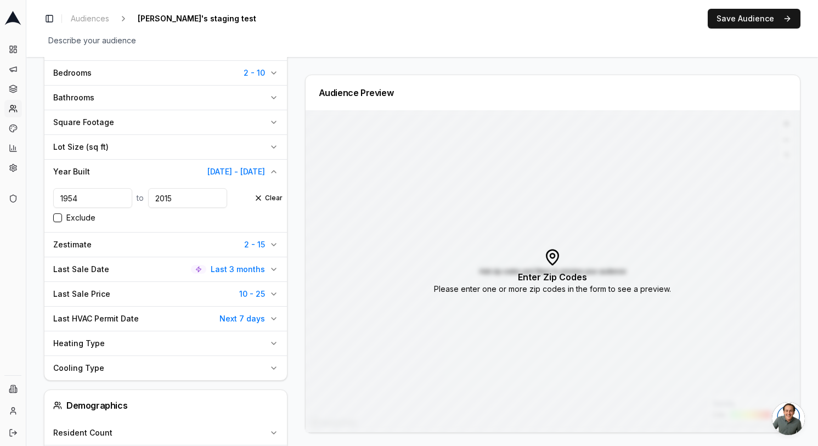
drag, startPoint x: 85, startPoint y: 201, endPoint x: 30, endPoint y: 201, distance: 54.8
click at [30, 201] on div "Audience Configuration Recently Sold Homes • Dynamic Audience Updates every 1 d…" at bounding box center [421, 239] width 791 height 1037
type input "2015"
click at [168, 202] on input "2015" at bounding box center [187, 198] width 79 height 20
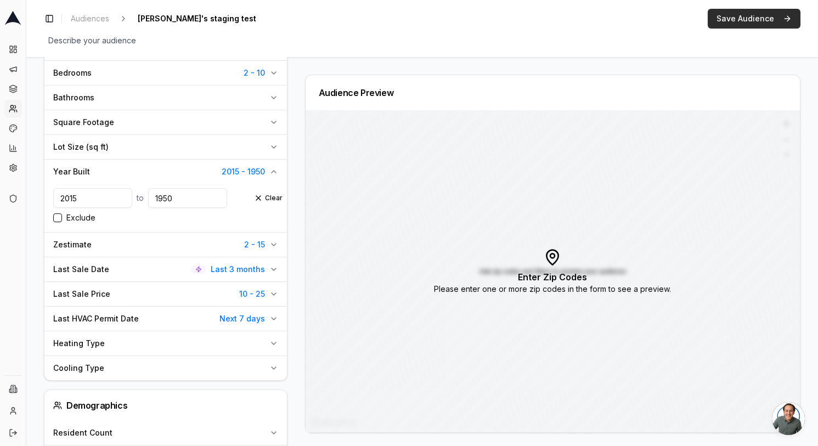
type input "1950"
click at [741, 19] on button "Save Audience" at bounding box center [753, 19] width 93 height 20
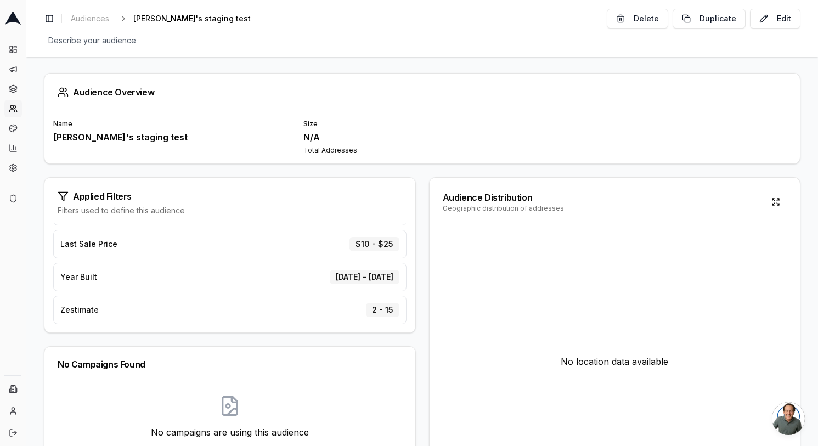
scroll to position [101, 0]
click at [261, 56] on div "Toggle Sidebar Audiences [PERSON_NAME]'s staging test Edit Delete Duplicate Edi…" at bounding box center [421, 28] width 791 height 57
